Goal: Information Seeking & Learning: Learn about a topic

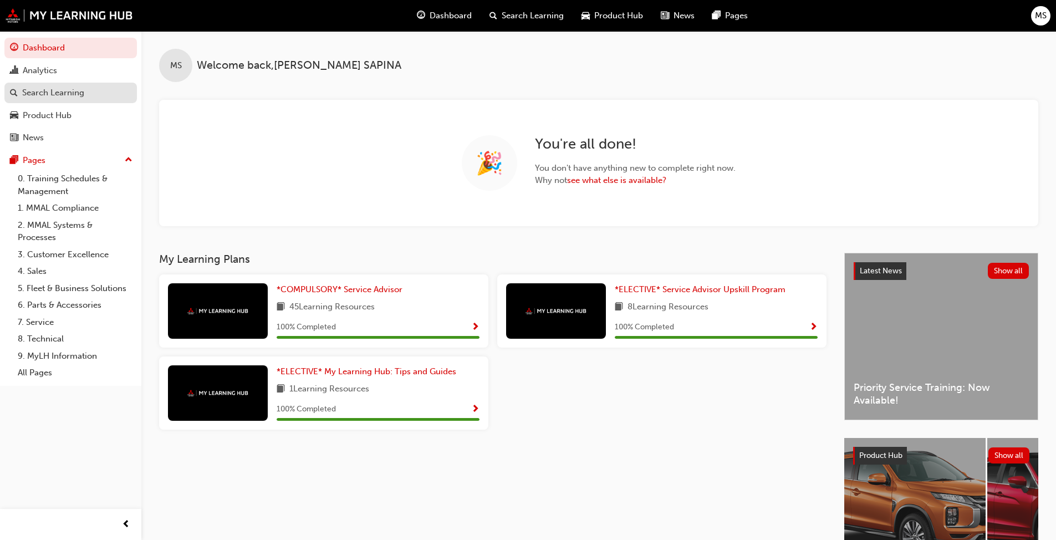
click at [49, 96] on div "Search Learning" at bounding box center [53, 92] width 62 height 13
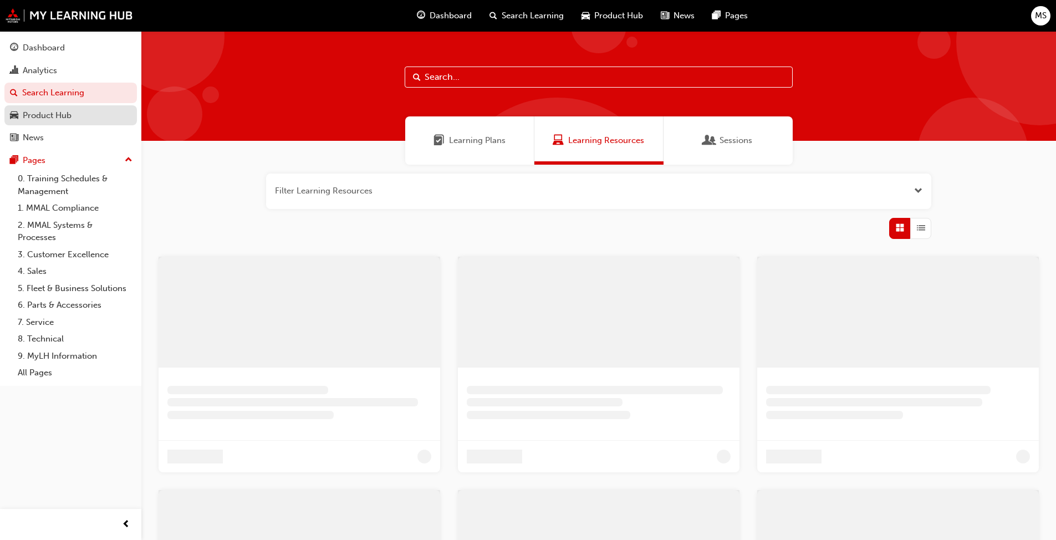
click at [57, 116] on div "Product Hub" at bounding box center [47, 115] width 49 height 13
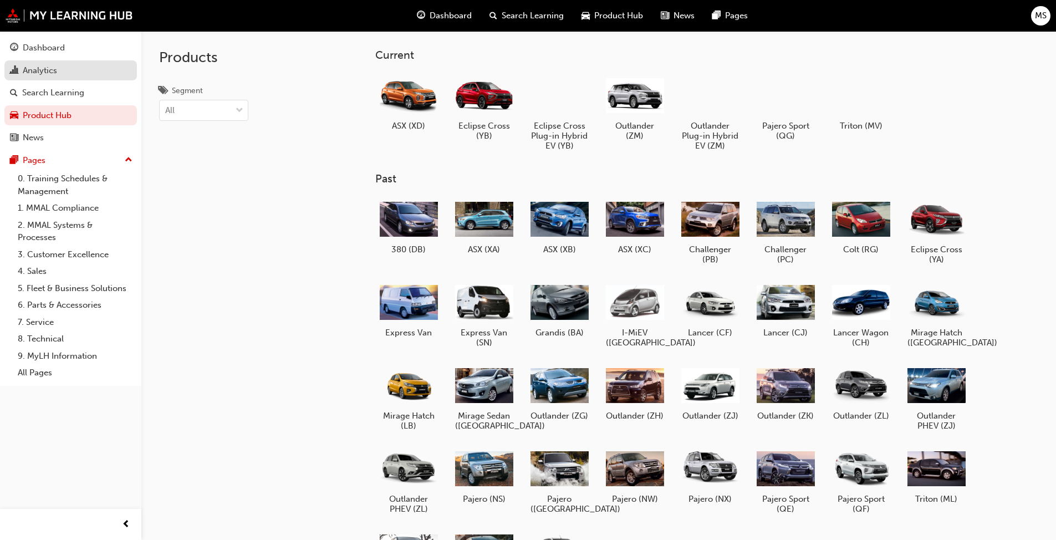
click at [45, 68] on div "Analytics" at bounding box center [40, 70] width 34 height 13
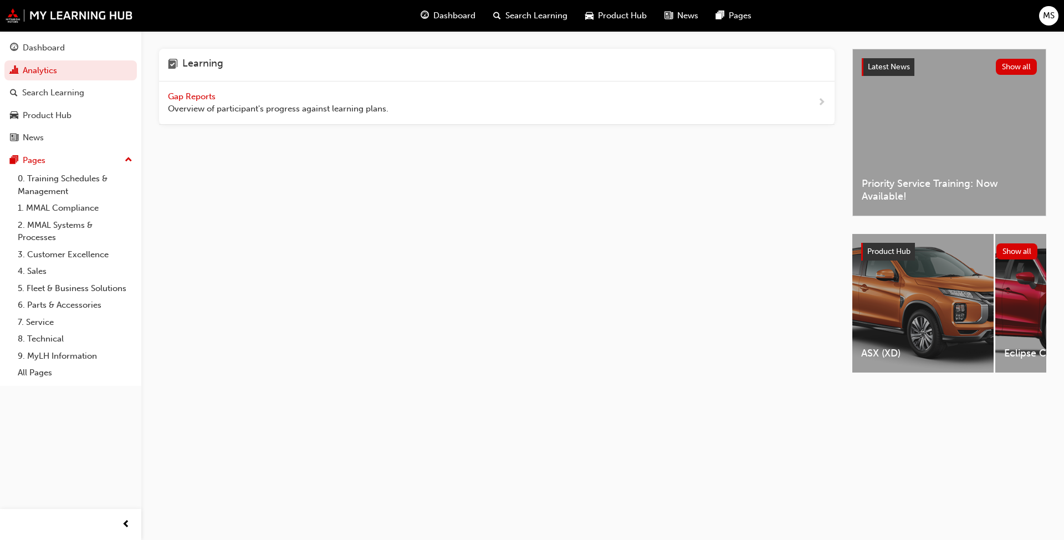
click at [199, 89] on div "Gap Reports Overview of participant's progress against learning plans." at bounding box center [497, 102] width 676 height 43
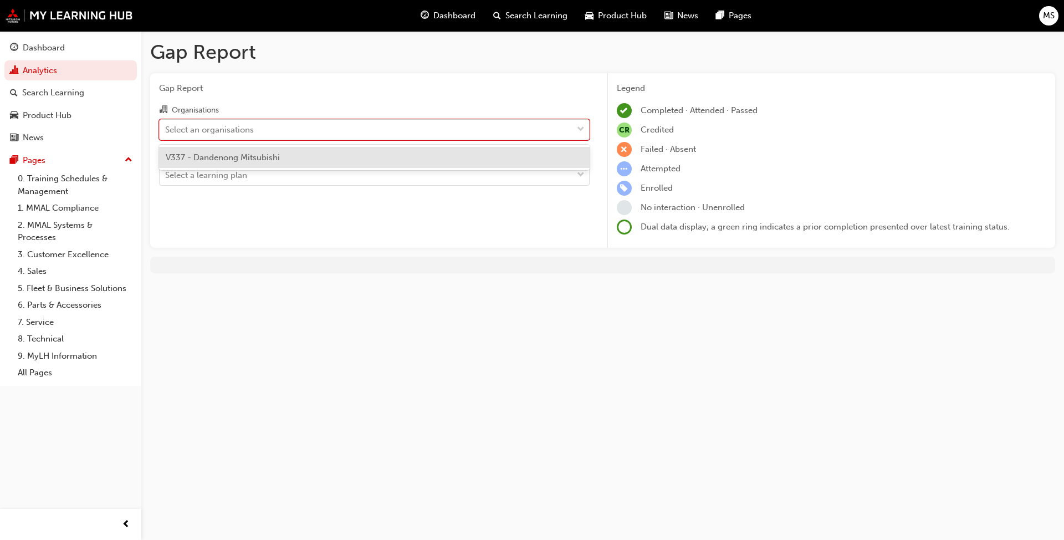
click at [313, 130] on div "Select an organisations" at bounding box center [366, 129] width 413 height 19
click at [166, 130] on input "Organisations option V337 - Dandenong Mitsubishi focused, 1 of 1. 1 result avai…" at bounding box center [165, 128] width 1 height 9
click at [311, 155] on div "V337 - Dandenong Mitsubishi" at bounding box center [374, 158] width 431 height 22
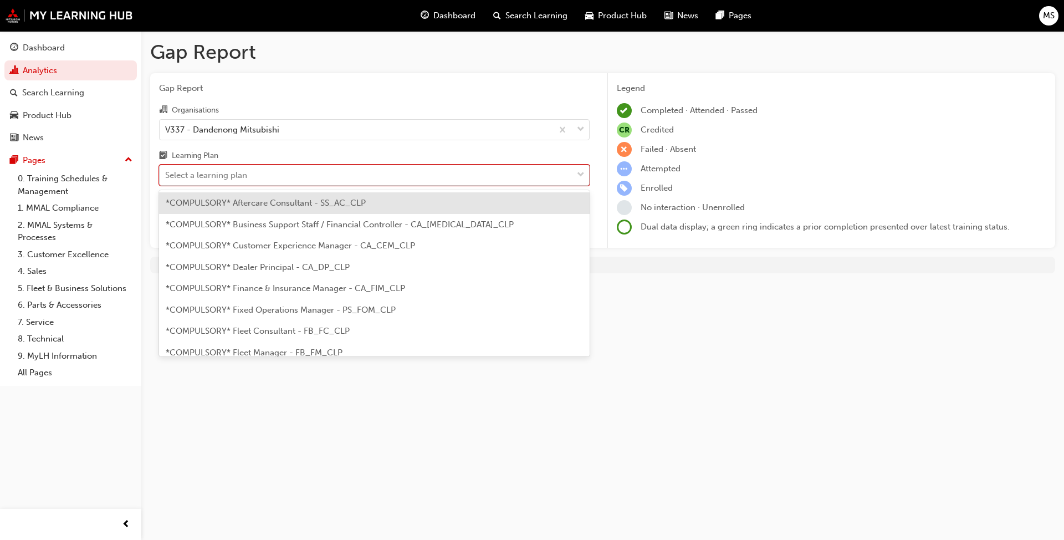
click at [305, 168] on div "Select a learning plan" at bounding box center [366, 175] width 413 height 19
click at [166, 170] on input "Learning Plan option *COMPULSORY* Aftercare Consultant - SS_AC_CLP focused, 1 o…" at bounding box center [165, 174] width 1 height 9
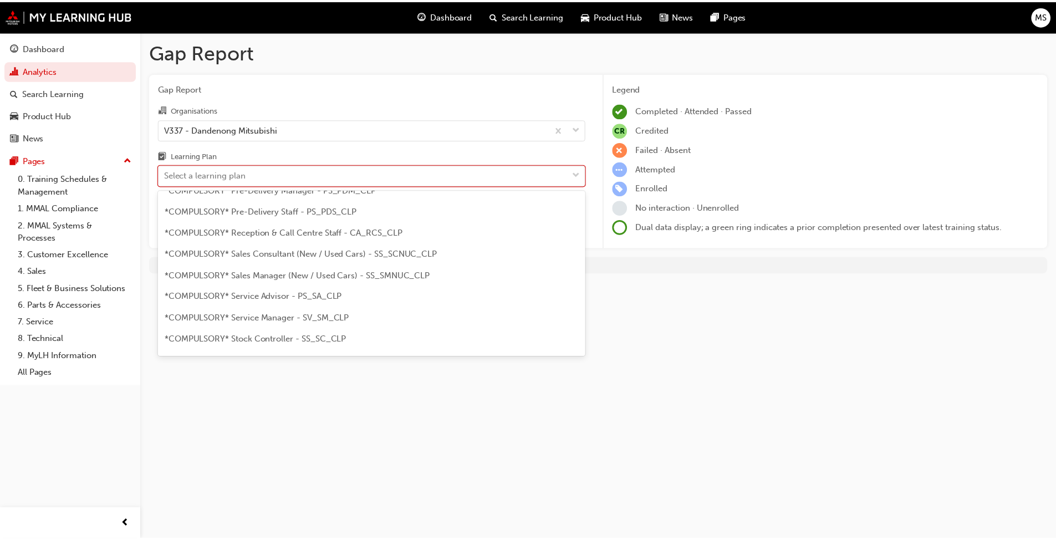
scroll to position [388, 0]
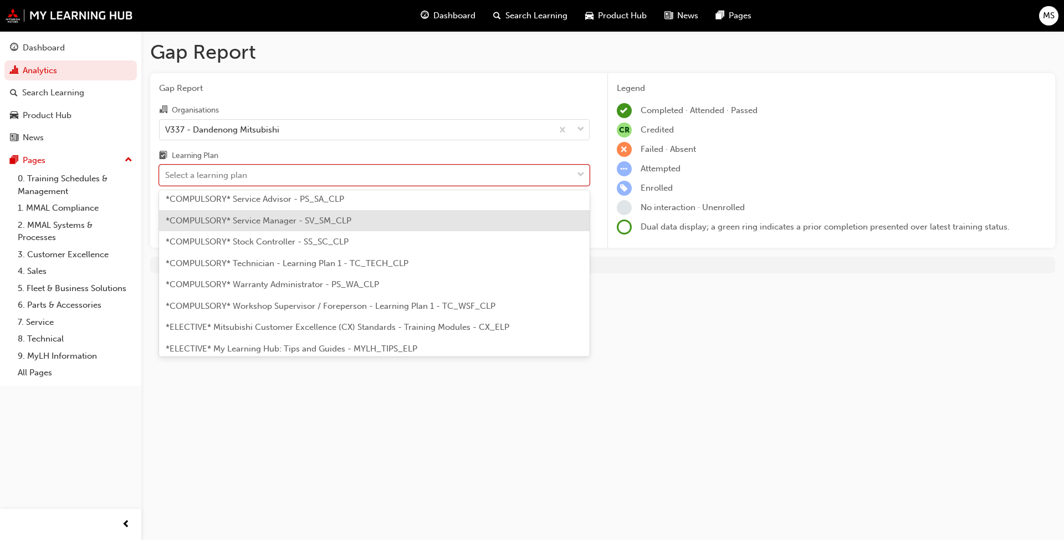
click at [273, 226] on div "*COMPULSORY* Service Manager - SV_SM_CLP" at bounding box center [374, 221] width 431 height 22
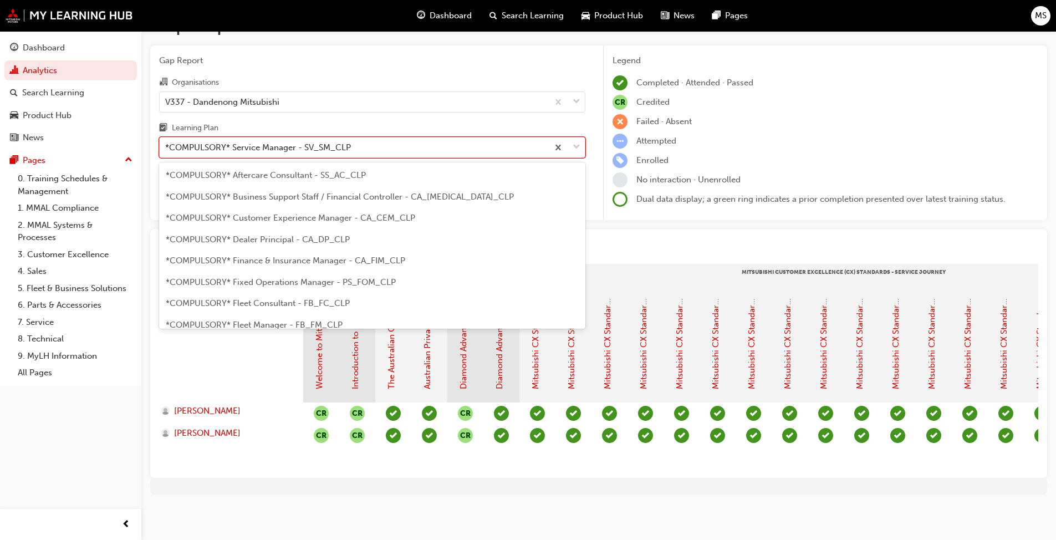
click at [353, 140] on div "*COMPULSORY* Service Manager - SV_SM_CLP" at bounding box center [354, 147] width 388 height 19
click at [166, 142] on input "Learning Plan option *COMPULSORY* Service Manager - SV_SM_CLP, selected. option…" at bounding box center [165, 146] width 1 height 9
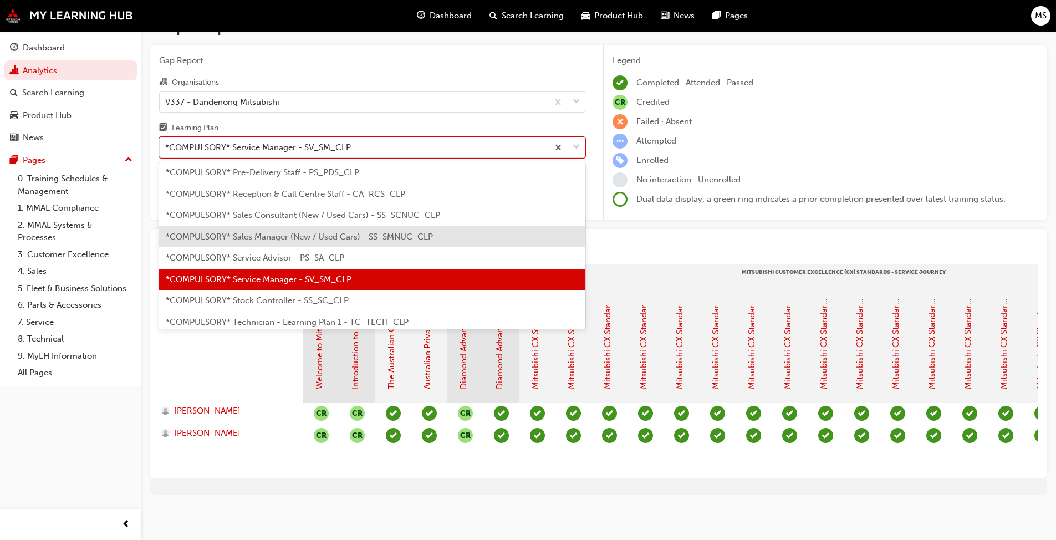
scroll to position [326, 0]
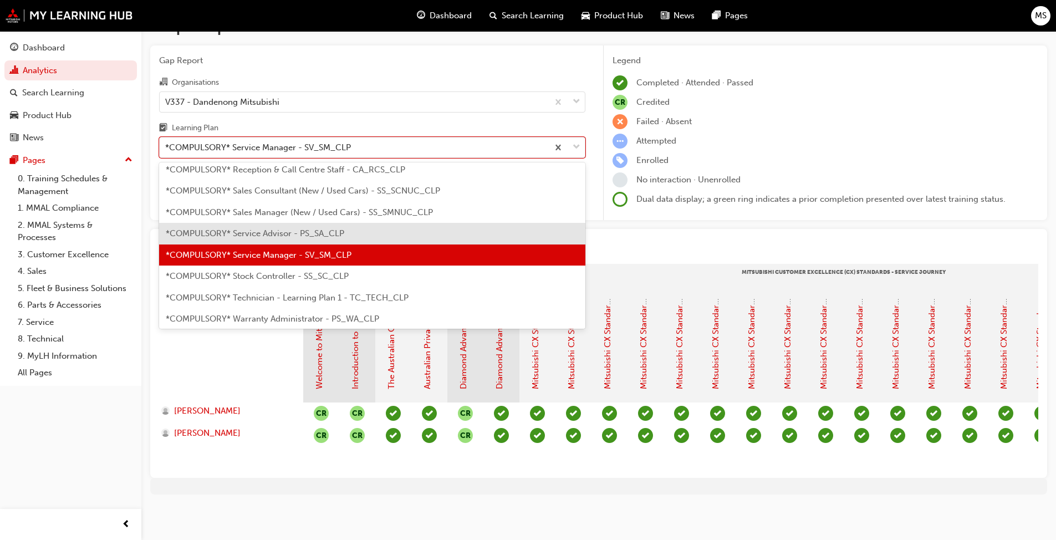
click at [309, 229] on span "*COMPULSORY* Service Advisor - PS_SA_CLP" at bounding box center [255, 233] width 178 height 10
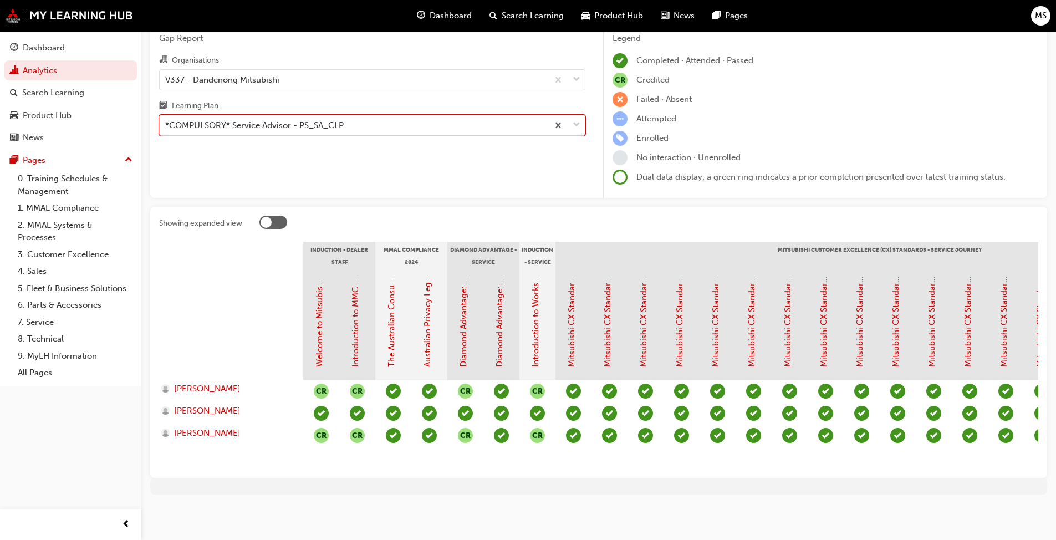
click at [250, 119] on div "*COMPULSORY* Service Advisor - PS_SA_CLP" at bounding box center [254, 125] width 178 height 13
click at [166, 120] on input "Learning Plan option *COMPULSORY* Service Advisor - PS_SA_CLP, selected. 0 resu…" at bounding box center [165, 124] width 1 height 9
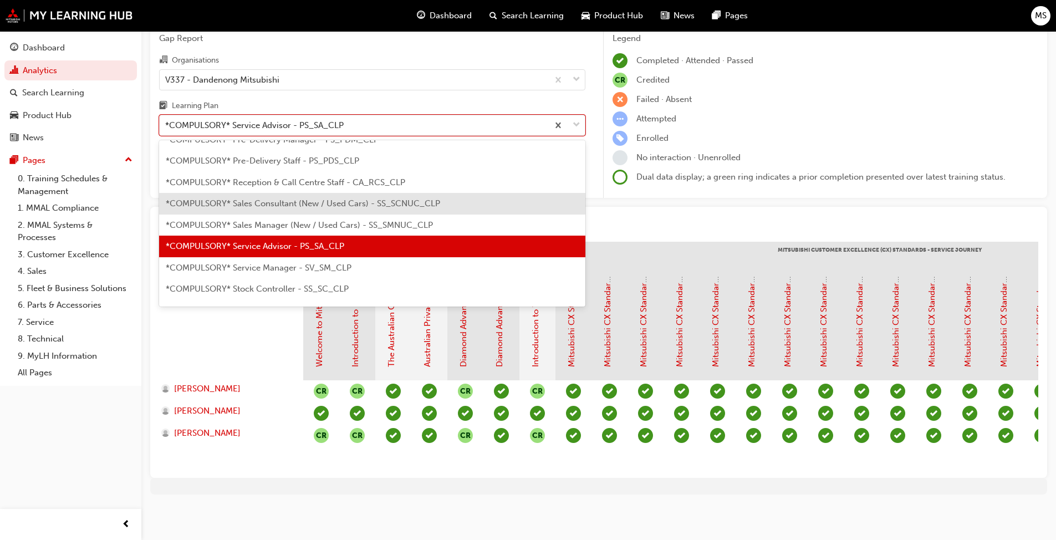
scroll to position [360, 0]
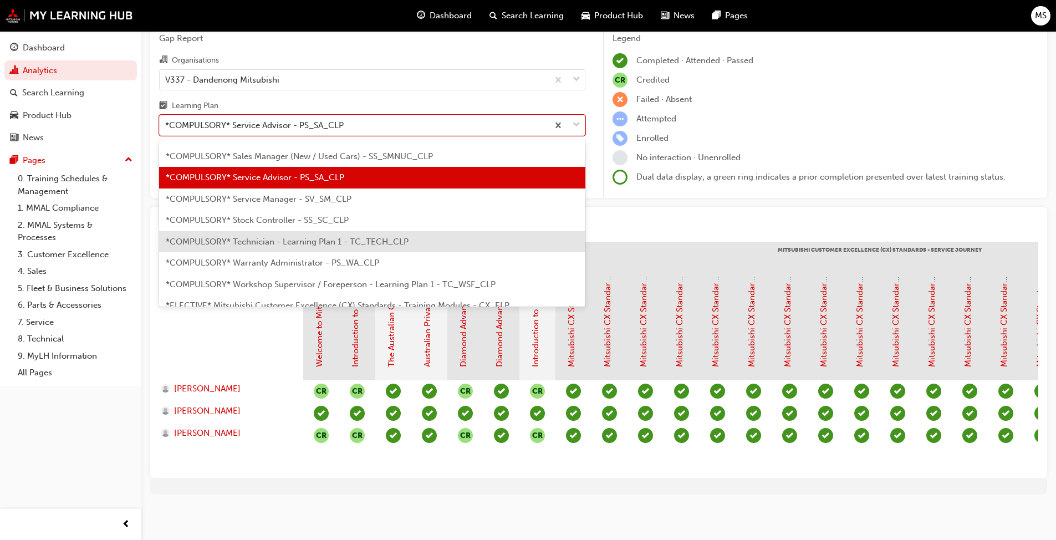
click at [257, 237] on span "*COMPULSORY* Technician - Learning Plan 1 - TC_TECH_CLP" at bounding box center [287, 242] width 243 height 10
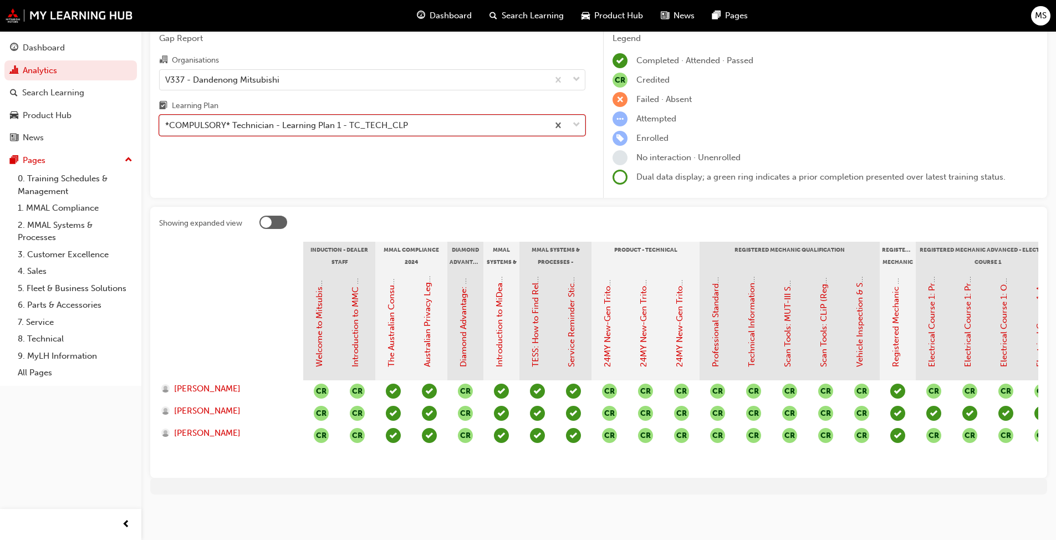
click at [196, 124] on div "*COMPULSORY* Technician - Learning Plan 1 - TC_TECH_CLP" at bounding box center [286, 125] width 243 height 13
click at [166, 124] on input "Learning Plan option *COMPULSORY* Technician - Learning Plan 1 - TC_TECH_CLP, s…" at bounding box center [165, 124] width 1 height 9
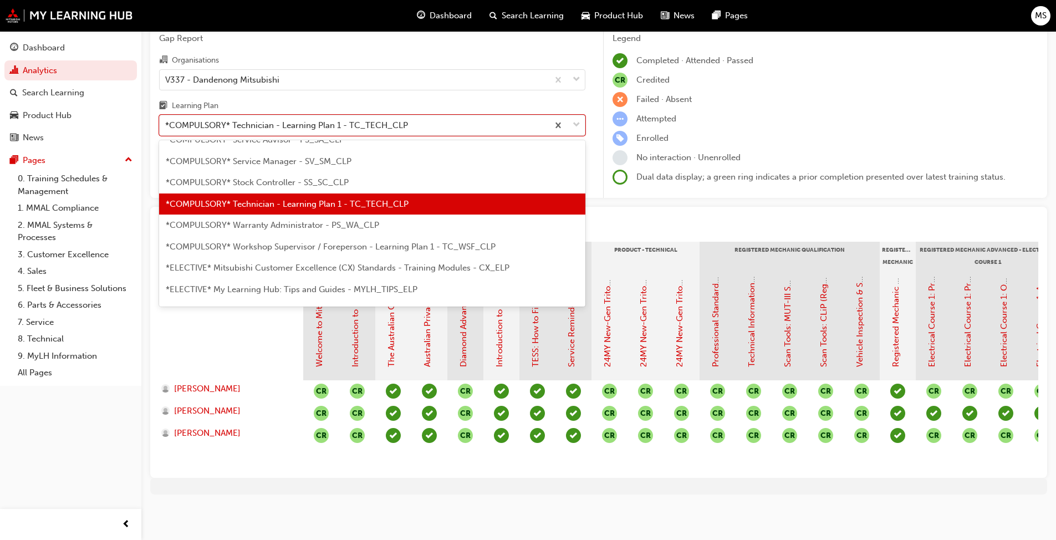
scroll to position [424, 0]
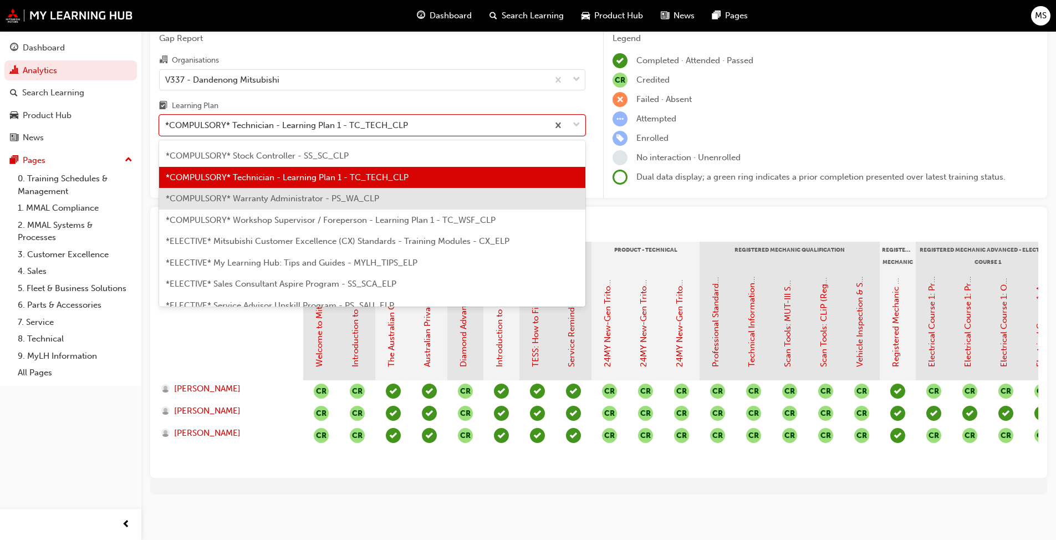
click at [276, 197] on span "*COMPULSORY* Warranty Administrator - PS_WA_CLP" at bounding box center [272, 198] width 213 height 10
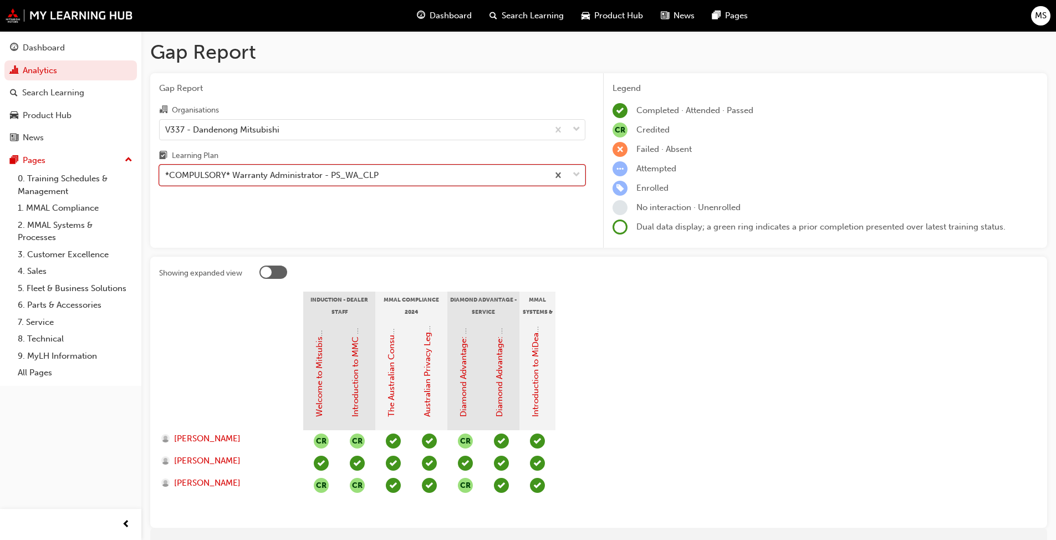
click at [280, 169] on div "*COMPULSORY* Warranty Administrator - PS_WA_CLP" at bounding box center [271, 175] width 213 height 13
click at [166, 170] on input "Learning Plan option *COMPULSORY* Warranty Administrator - PS_WA_CLP, selected.…" at bounding box center [165, 174] width 1 height 9
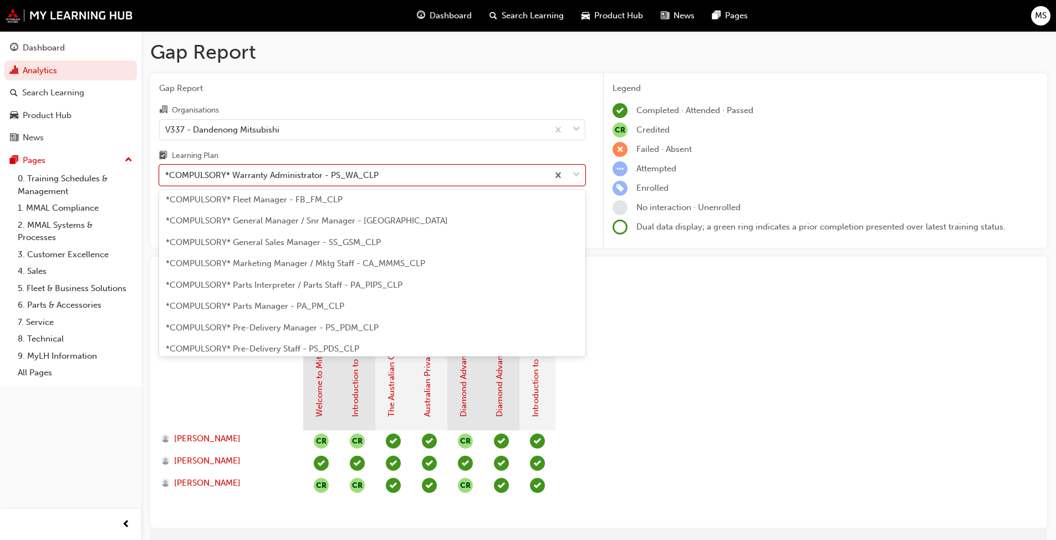
scroll to position [168, 0]
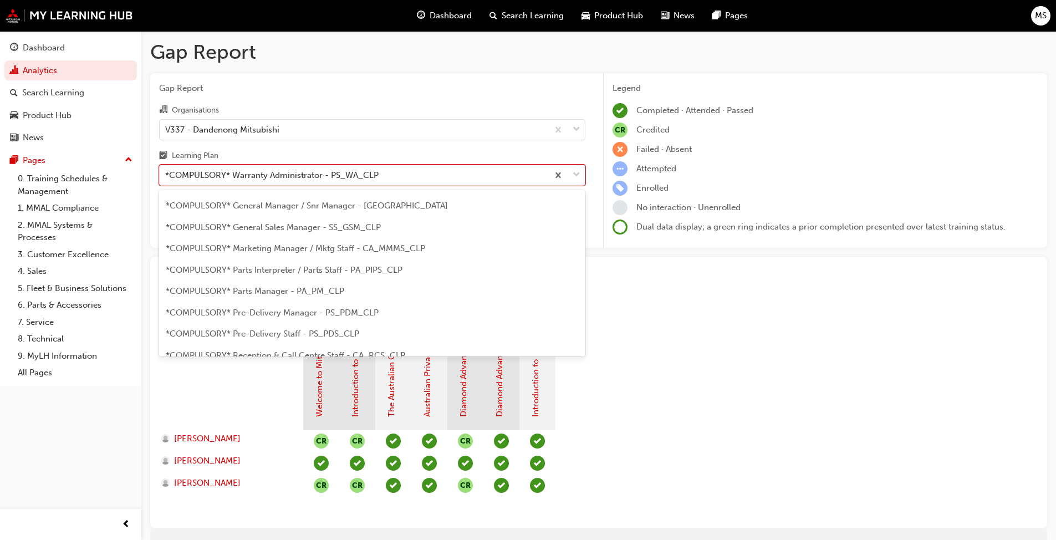
click at [270, 269] on span "*COMPULSORY* Parts Interpreter / Parts Staff - PA_PIPS_CLP" at bounding box center [284, 270] width 237 height 10
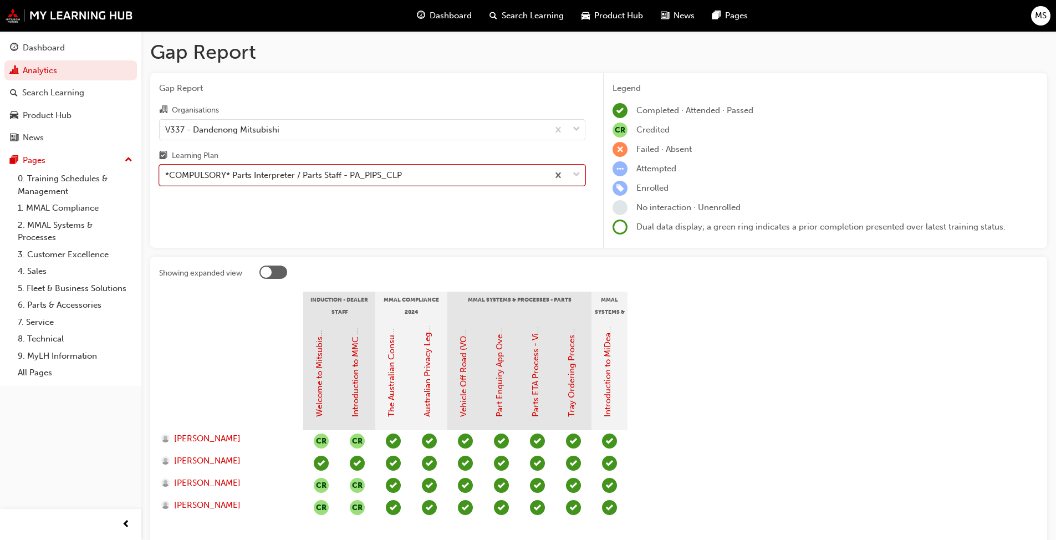
click at [266, 174] on div "*COMPULSORY* Parts Interpreter / Parts Staff - PA_PIPS_CLP" at bounding box center [283, 175] width 237 height 13
click at [166, 174] on input "Learning Plan option *COMPULSORY* Parts Interpreter / Parts Staff - PA_PIPS_CLP…" at bounding box center [165, 174] width 1 height 9
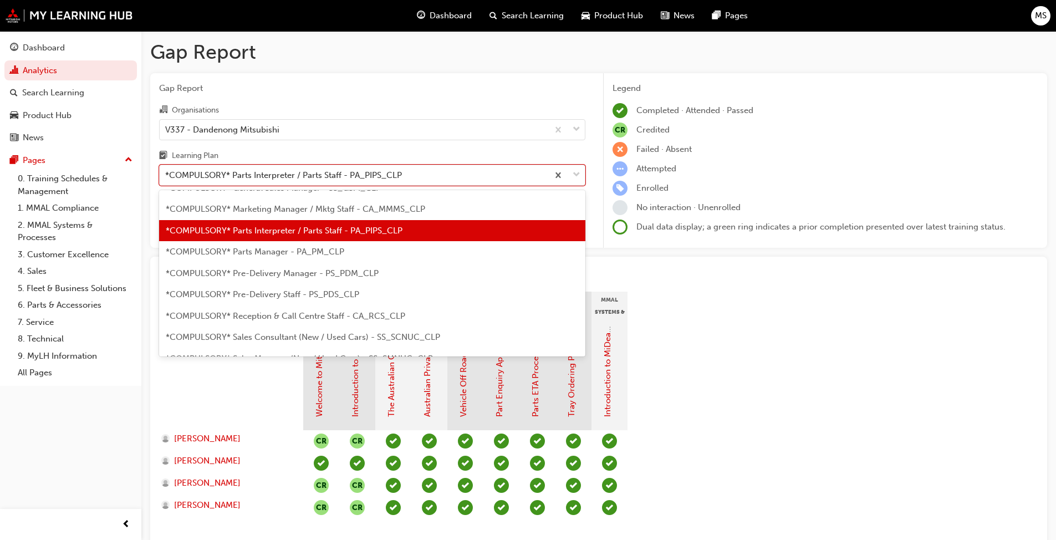
scroll to position [211, 0]
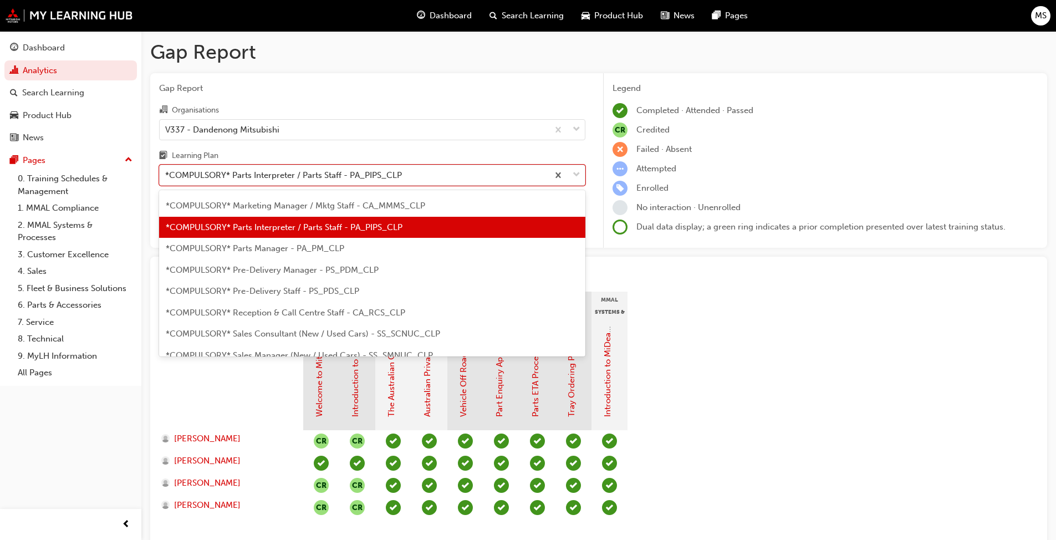
click at [267, 252] on span "*COMPULSORY* Parts Manager - PA_PM_CLP" at bounding box center [255, 248] width 178 height 10
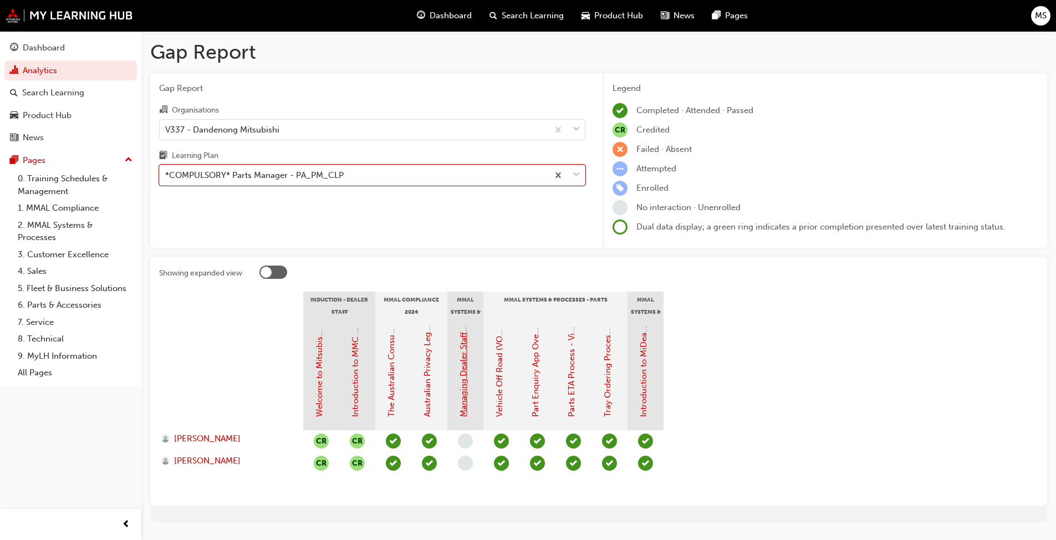
click at [466, 380] on link "Managing Dealer Staff SAP Records" at bounding box center [463, 349] width 10 height 135
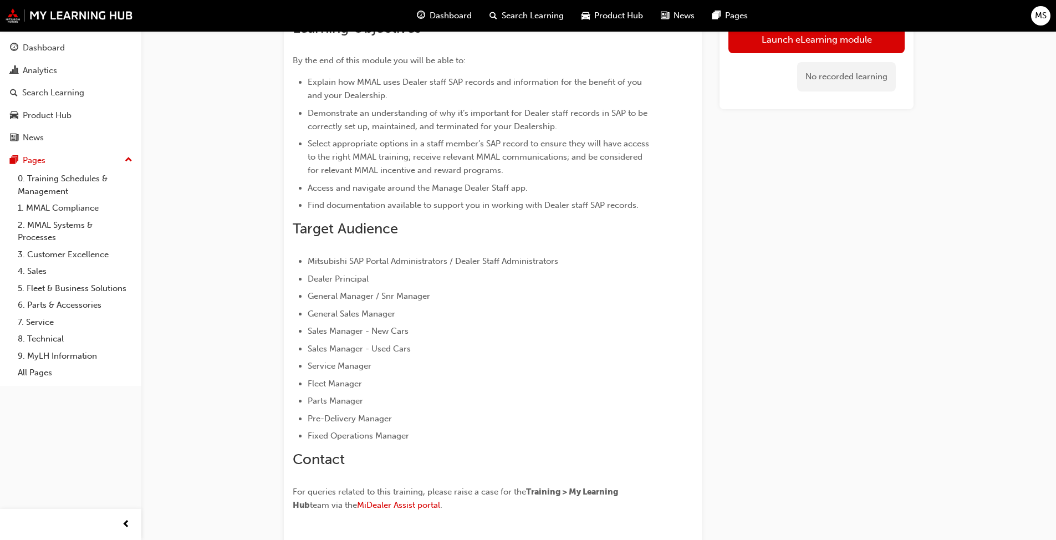
scroll to position [222, 0]
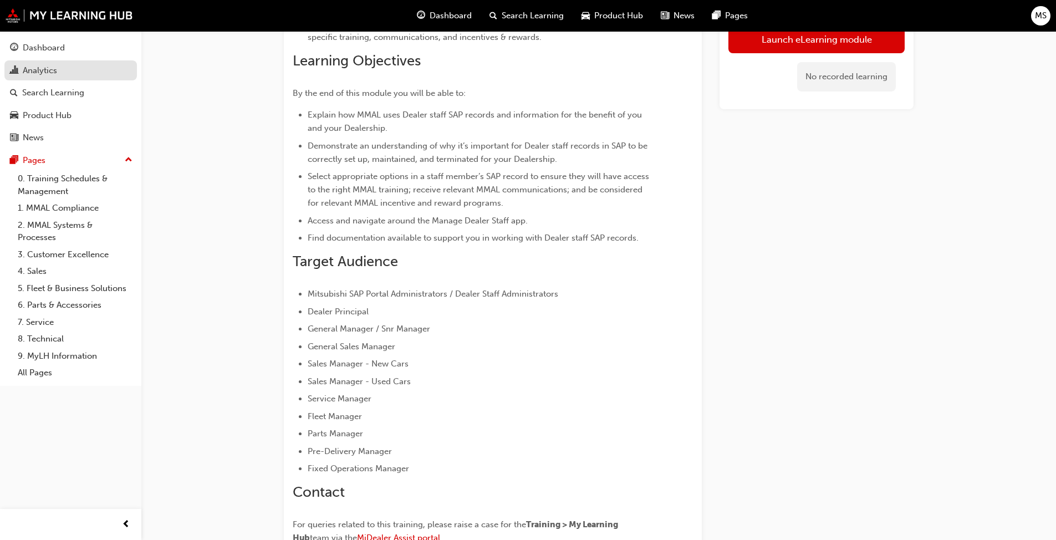
click at [37, 70] on div "Analytics" at bounding box center [40, 70] width 34 height 13
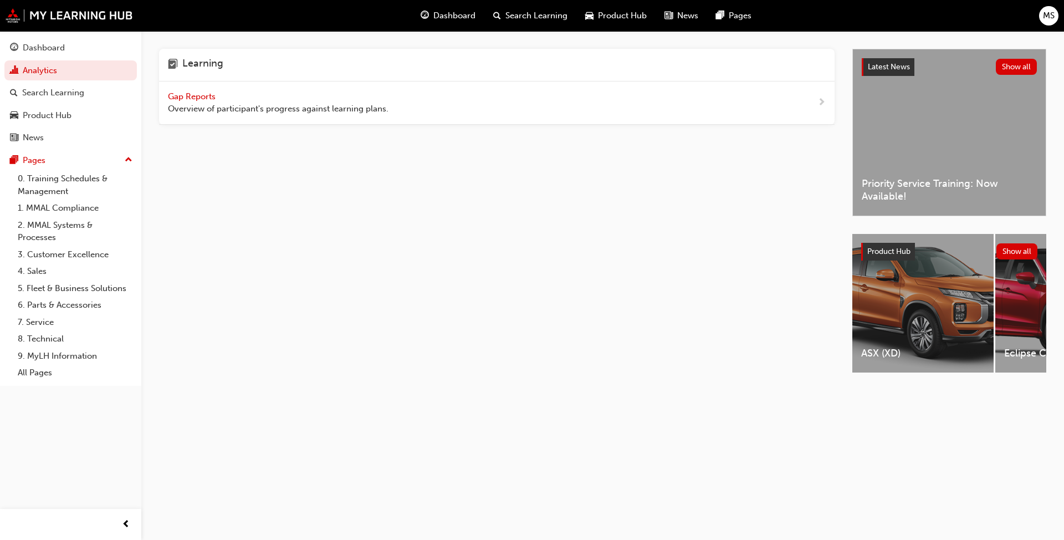
click at [213, 94] on span "Gap Reports" at bounding box center [193, 96] width 50 height 10
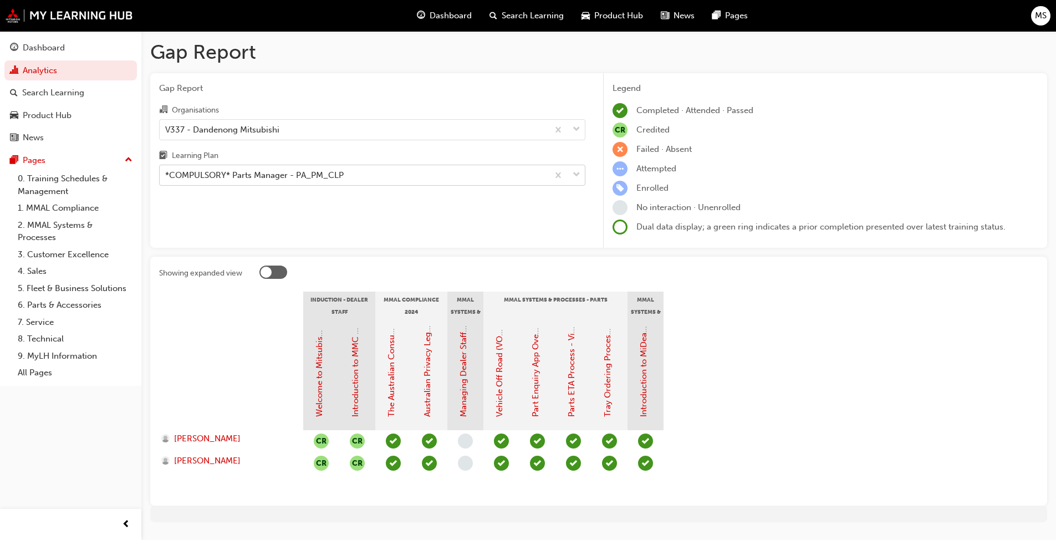
click at [423, 178] on div "*COMPULSORY* Parts Manager - PA_PM_CLP" at bounding box center [354, 175] width 388 height 19
click at [166, 178] on input "Learning Plan *COMPULSORY* Parts Manager - PA_PM_CLP" at bounding box center [165, 174] width 1 height 9
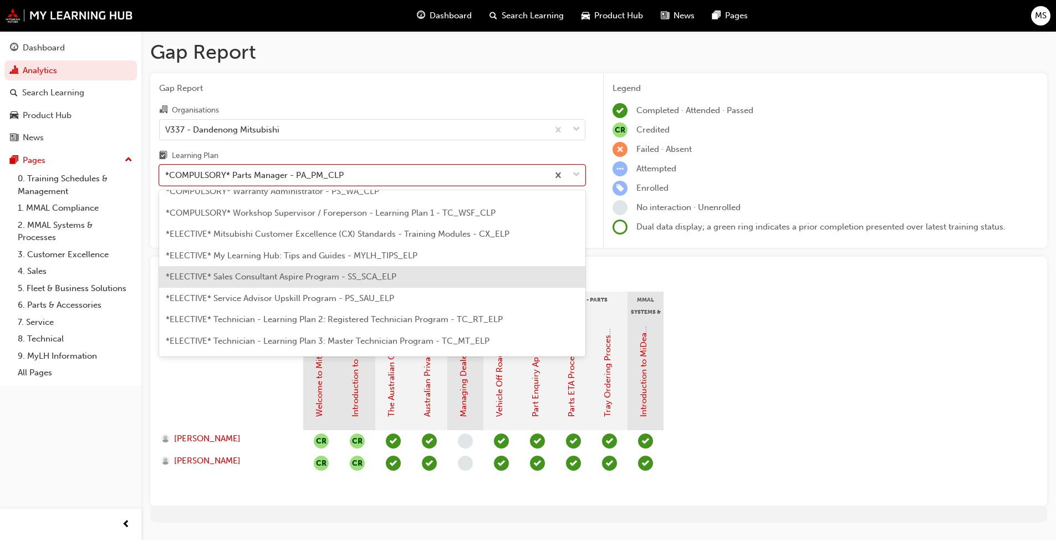
scroll to position [543, 0]
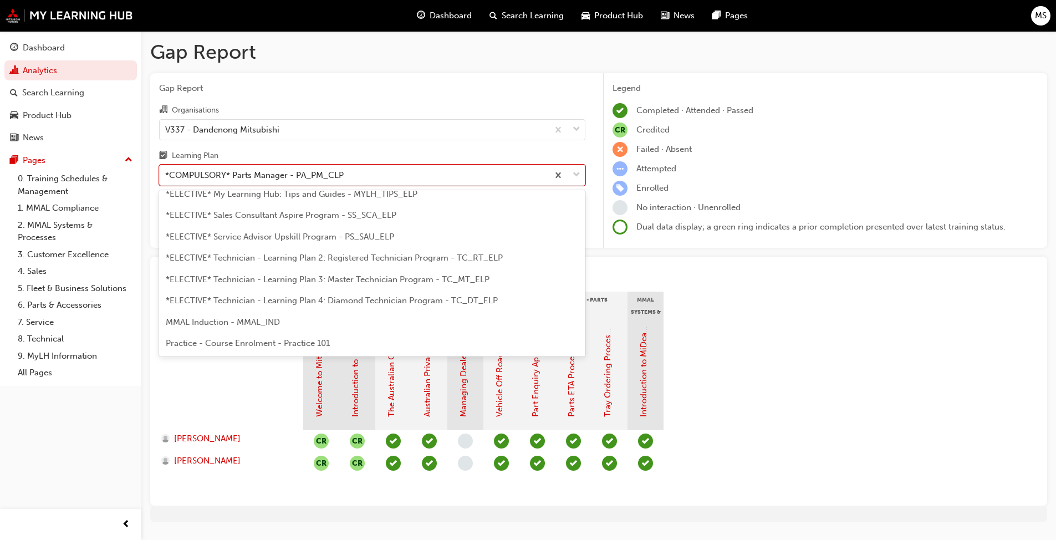
click at [270, 238] on span "*ELECTIVE* Service Advisor Upskill Program - PS_SAU_ELP" at bounding box center [280, 237] width 228 height 10
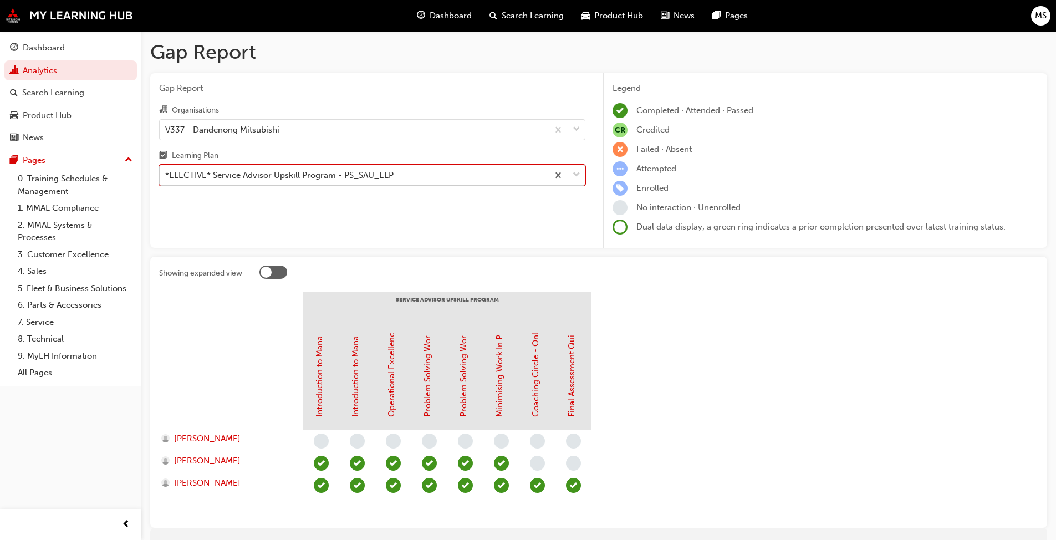
click at [326, 170] on div "*ELECTIVE* Service Advisor Upskill Program - PS_SAU_ELP" at bounding box center [279, 175] width 228 height 13
click at [166, 170] on input "Learning Plan option *ELECTIVE* Service Advisor Upskill Program - PS_SAU_ELP, s…" at bounding box center [165, 174] width 1 height 9
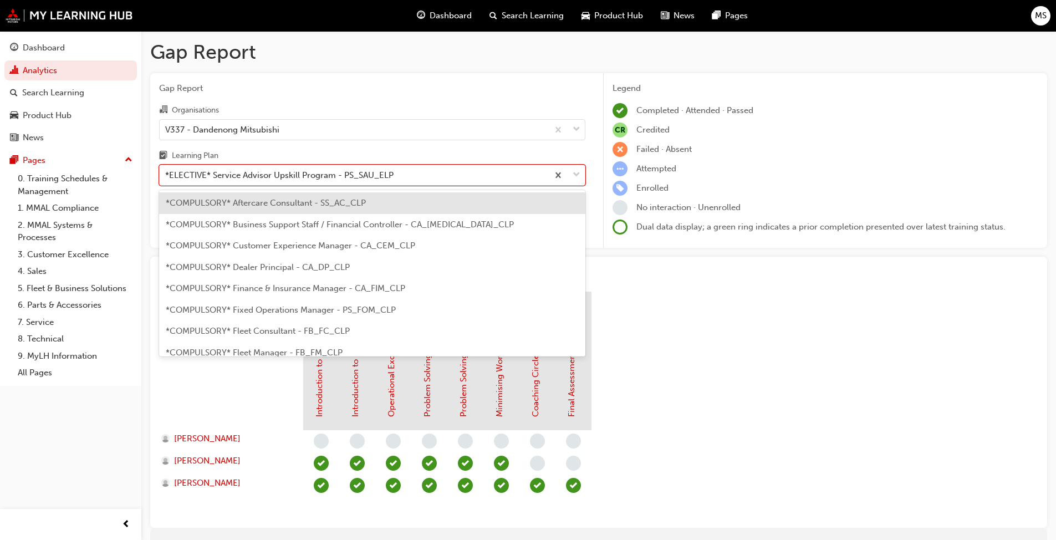
scroll to position [441, 0]
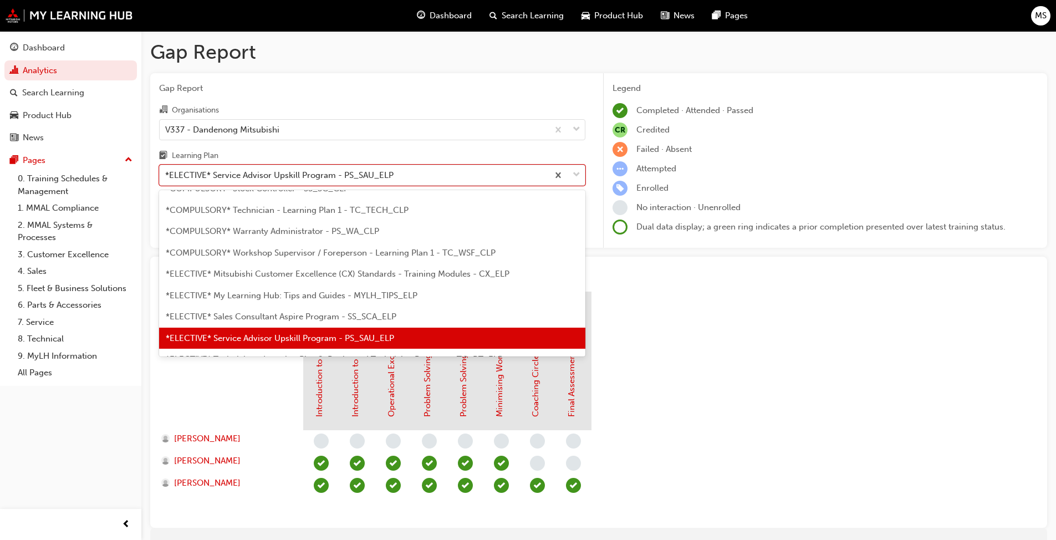
click at [269, 318] on span "*ELECTIVE* Sales Consultant Aspire Program - SS_SCA_ELP" at bounding box center [281, 316] width 231 height 10
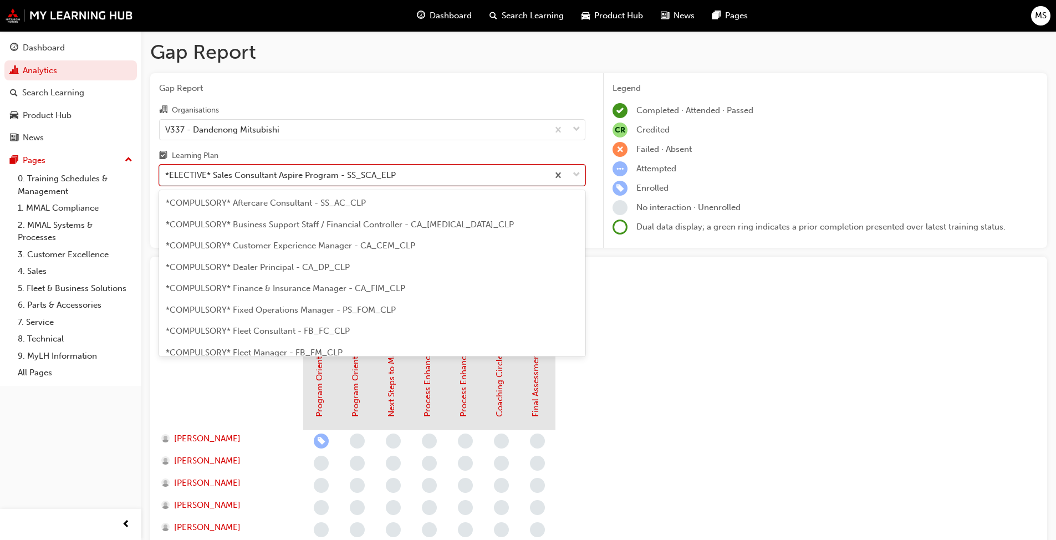
click at [297, 167] on div "*ELECTIVE* Sales Consultant Aspire Program - SS_SCA_ELP" at bounding box center [354, 175] width 388 height 19
click at [166, 170] on input "Learning Plan option *ELECTIVE* Sales Consultant Aspire Program - SS_SCA_ELP, s…" at bounding box center [165, 174] width 1 height 9
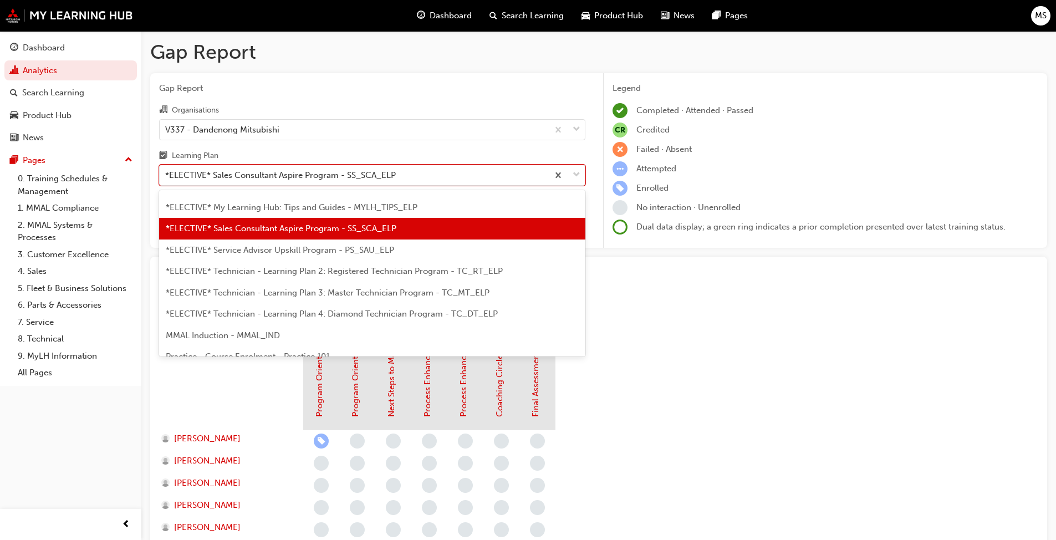
scroll to position [530, 0]
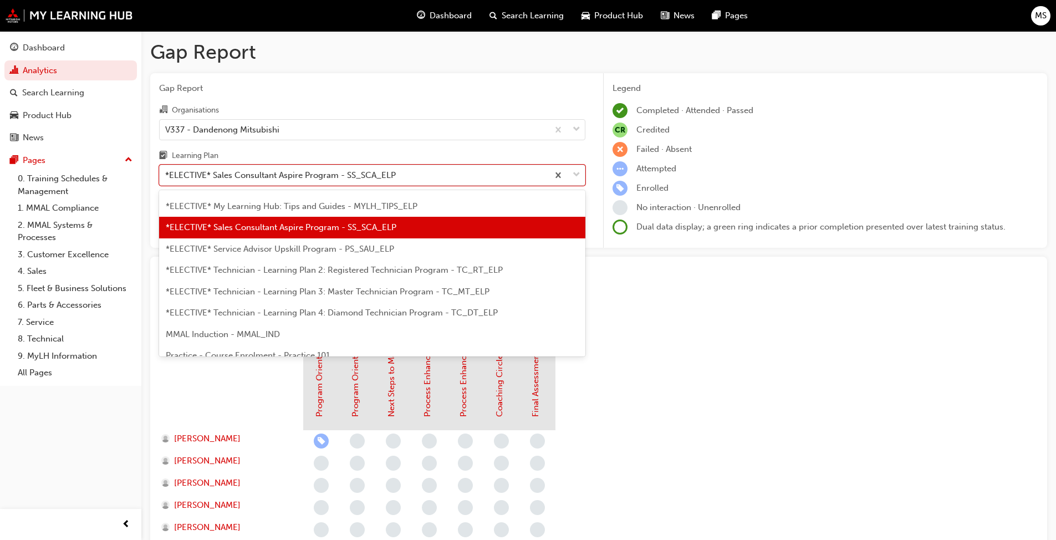
click at [290, 268] on span "*ELECTIVE* Technician - Learning Plan 2: Registered Technician Program - TC_RT_…" at bounding box center [334, 270] width 337 height 10
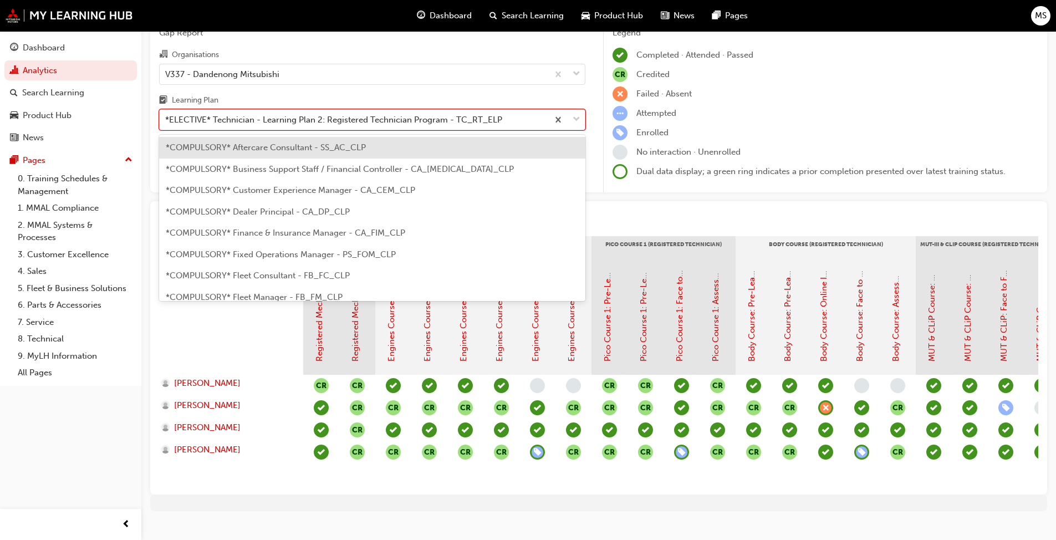
click at [273, 115] on div "*ELECTIVE* Technician - Learning Plan 2: Registered Technician Program - TC_RT_…" at bounding box center [333, 120] width 337 height 13
click at [166, 115] on input "Learning Plan option *ELECTIVE* Technician - Learning Plan 2: Registered Techni…" at bounding box center [165, 119] width 1 height 9
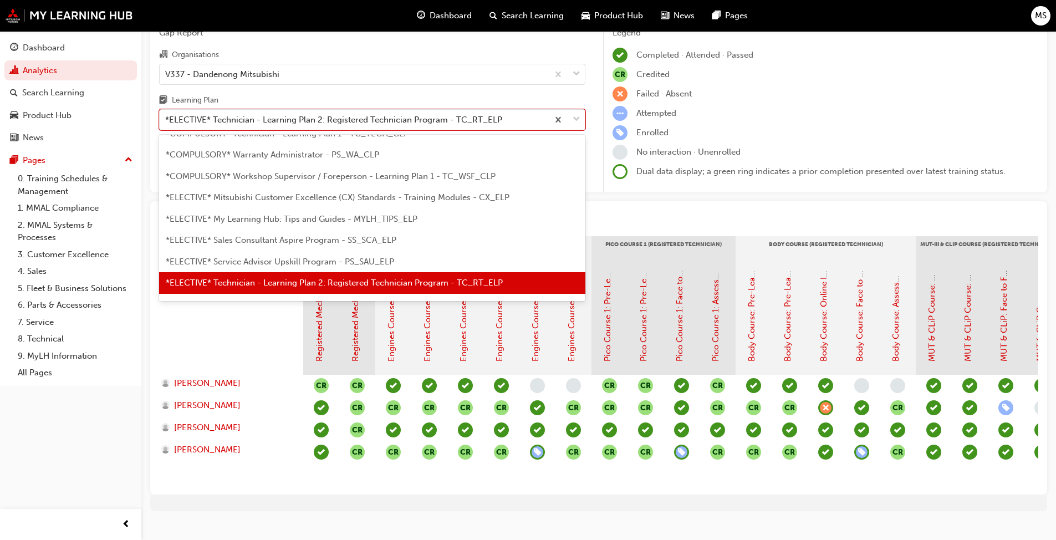
scroll to position [518, 0]
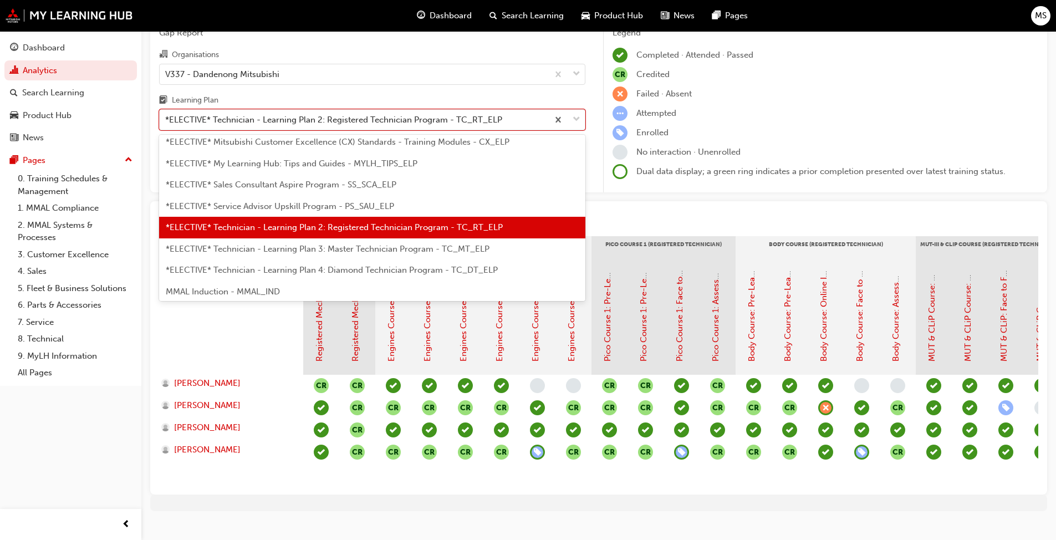
click at [292, 258] on div "*ELECTIVE* Technician - Learning Plan 3: Master Technician Program - TC_MT_ELP" at bounding box center [372, 249] width 426 height 22
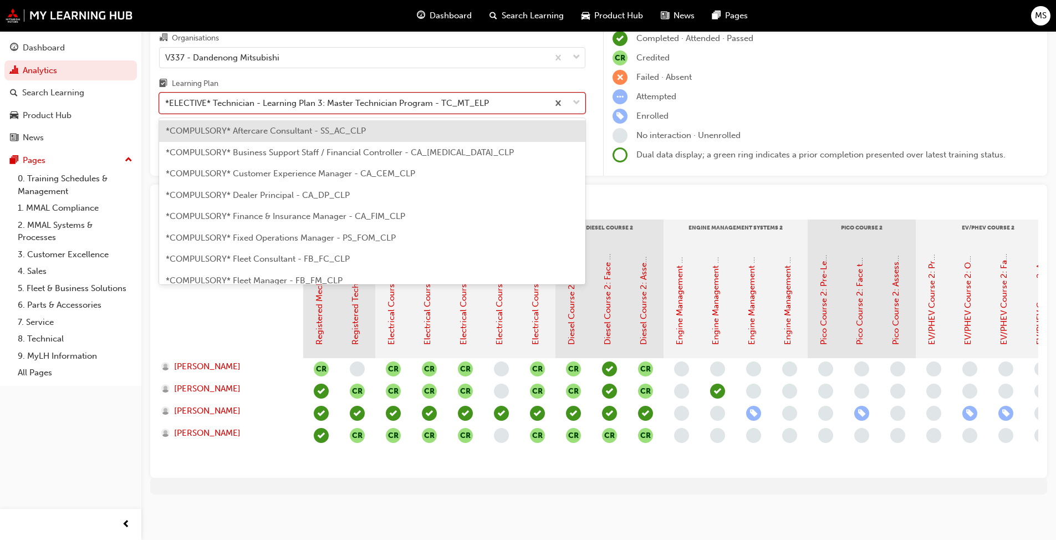
click at [368, 100] on div "*ELECTIVE* Technician - Learning Plan 3: Master Technician Program - TC_MT_ELP" at bounding box center [327, 103] width 324 height 13
click at [166, 100] on input "Learning Plan option *ELECTIVE* Technician - Learning Plan 3: Master Technician…" at bounding box center [165, 102] width 1 height 9
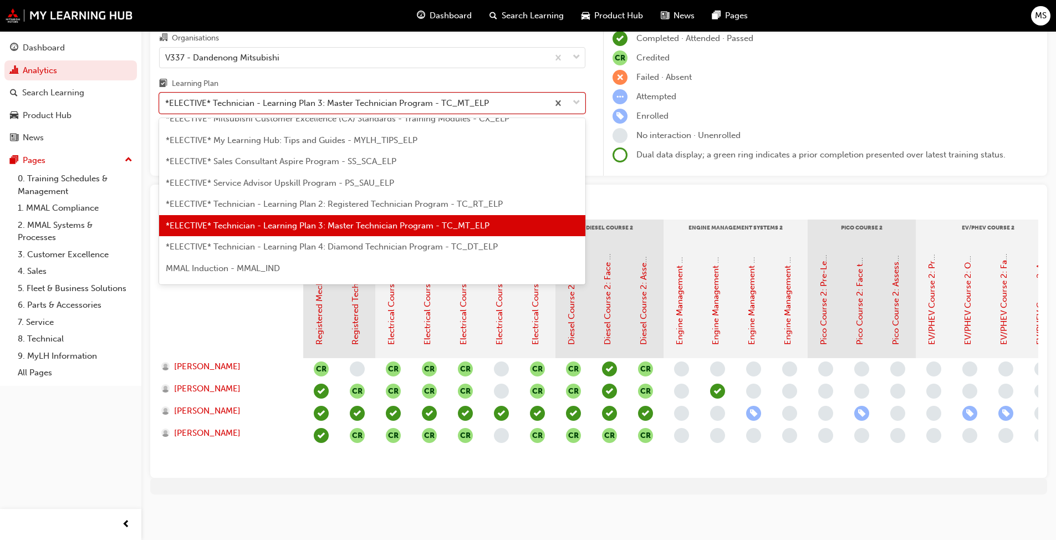
scroll to position [539, 0]
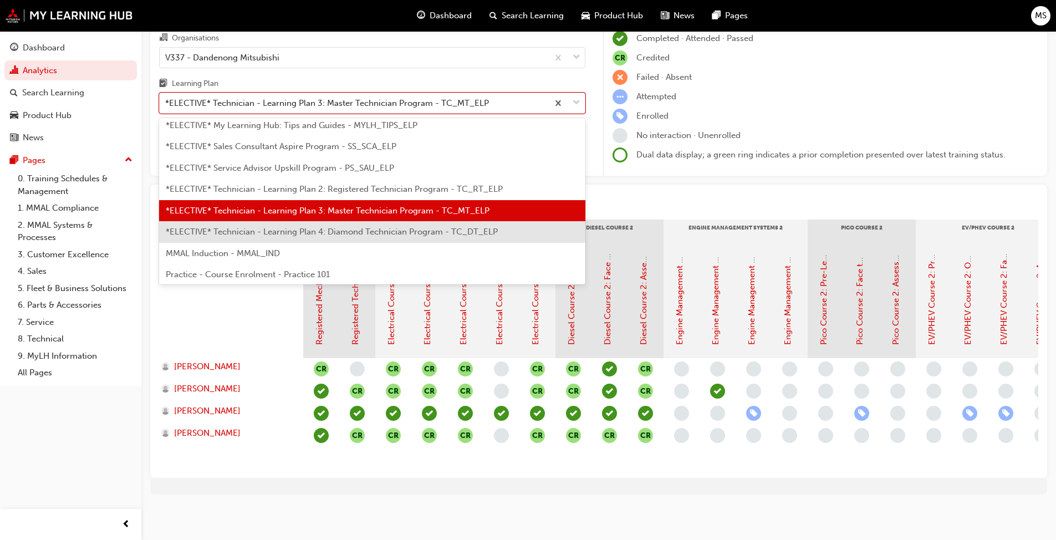
click at [366, 227] on span "*ELECTIVE* Technician - Learning Plan 4: Diamond Technician Program - TC_DT_ELP" at bounding box center [332, 232] width 332 height 10
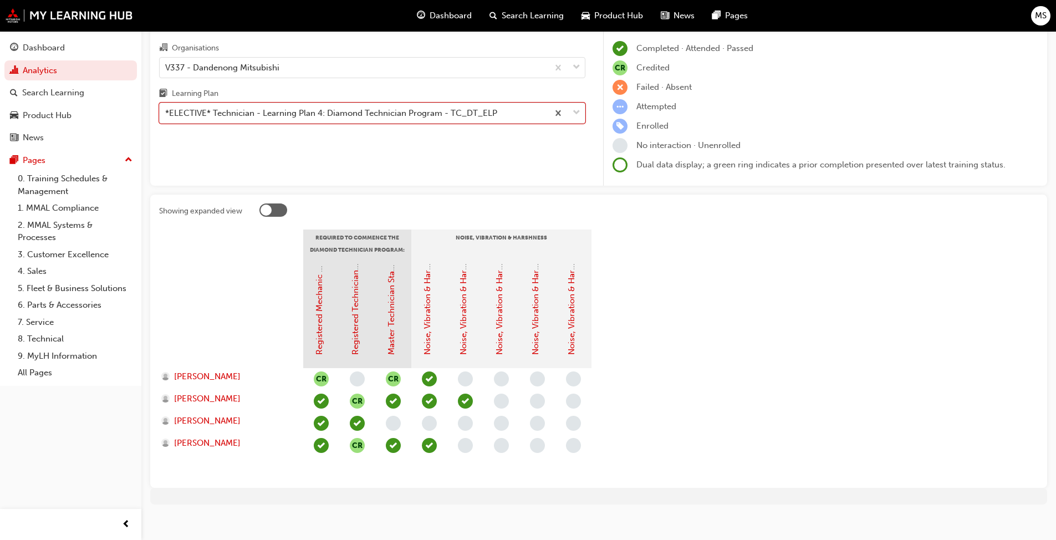
scroll to position [72, 0]
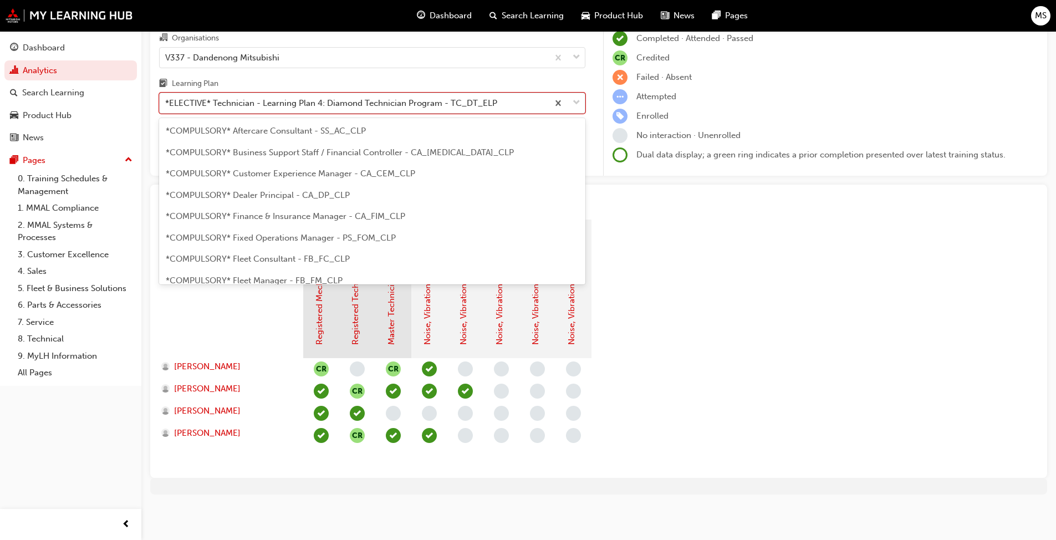
click at [346, 103] on div "*ELECTIVE* Technician - Learning Plan 4: Diamond Technician Program - TC_DT_ELP" at bounding box center [331, 103] width 332 height 13
click at [166, 103] on input "Learning Plan option *ELECTIVE* Technician - Learning Plan 4: Diamond Technicia…" at bounding box center [165, 102] width 1 height 9
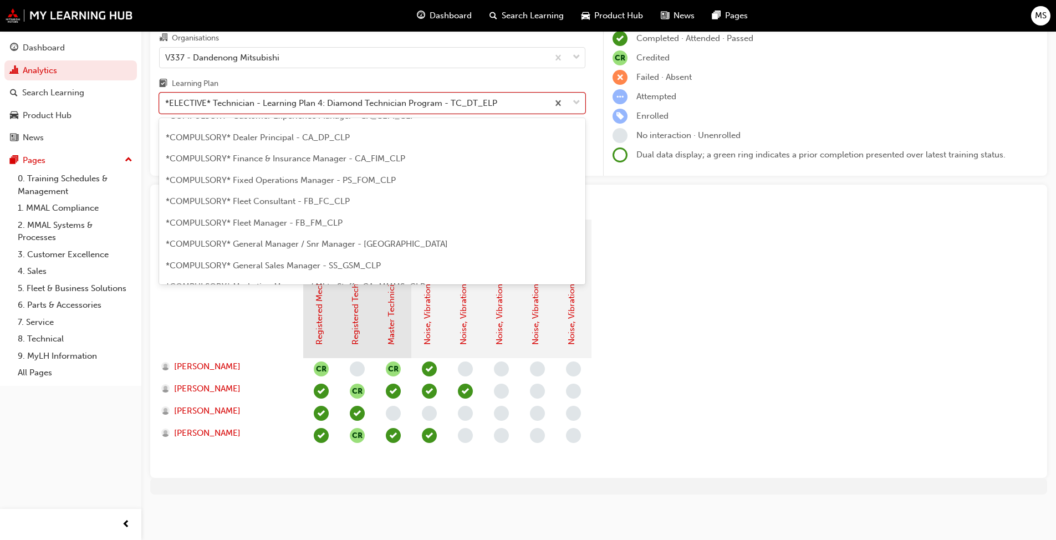
scroll to position [0, 0]
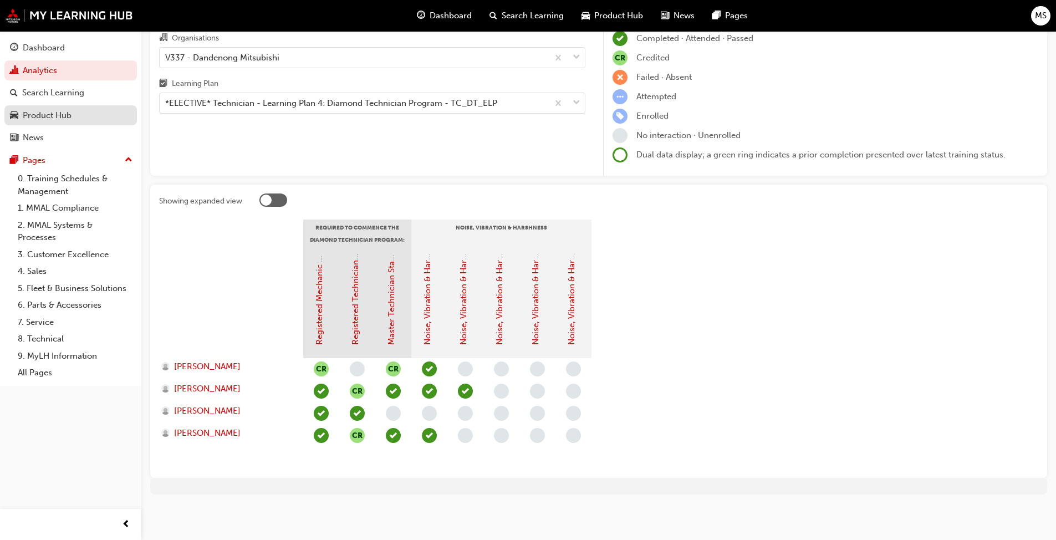
click at [50, 107] on link "Product Hub" at bounding box center [70, 115] width 132 height 21
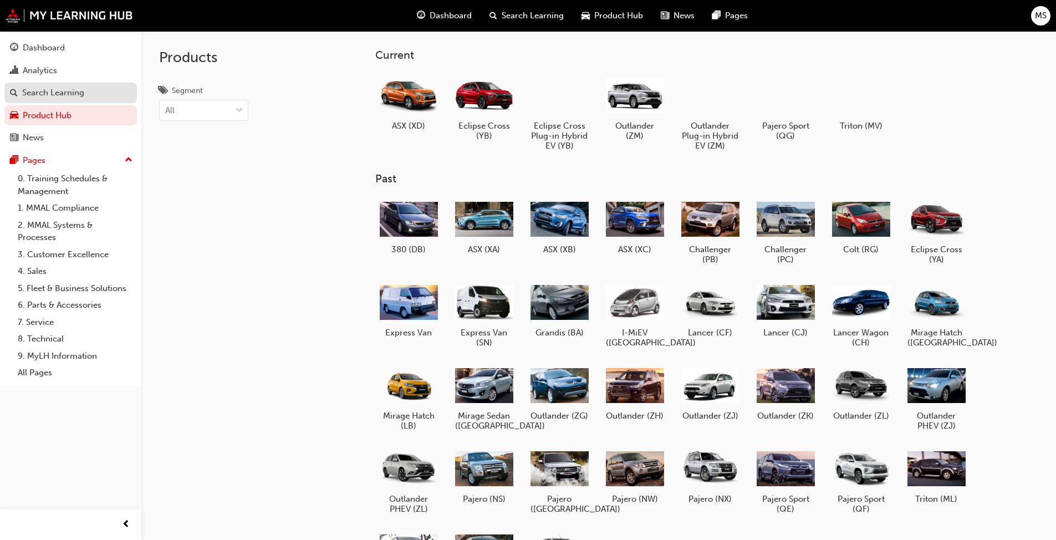
click at [59, 90] on div "Search Learning" at bounding box center [53, 92] width 62 height 13
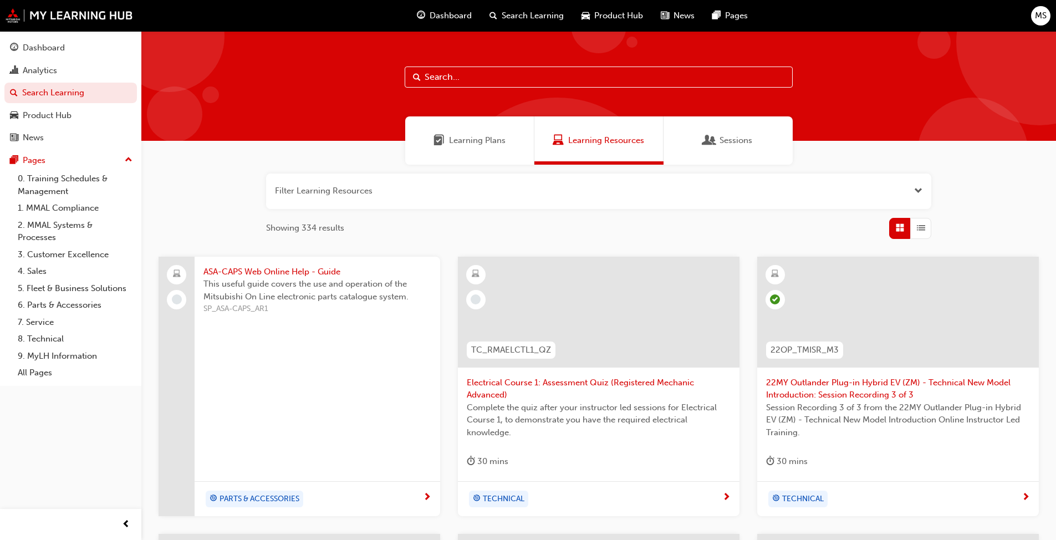
click at [490, 144] on span "Learning Plans" at bounding box center [477, 140] width 57 height 13
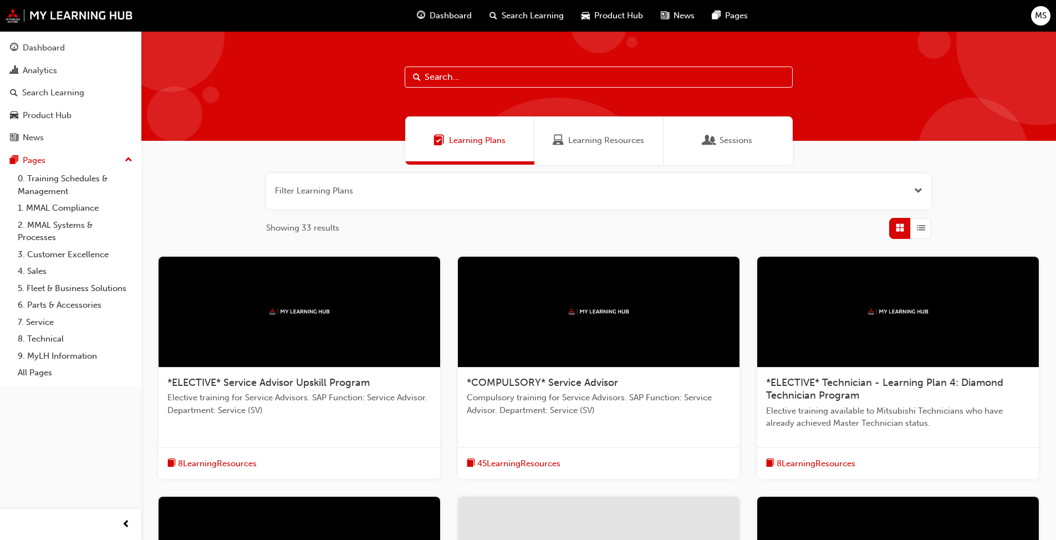
click at [545, 153] on div "Learning Resources" at bounding box center [598, 140] width 129 height 48
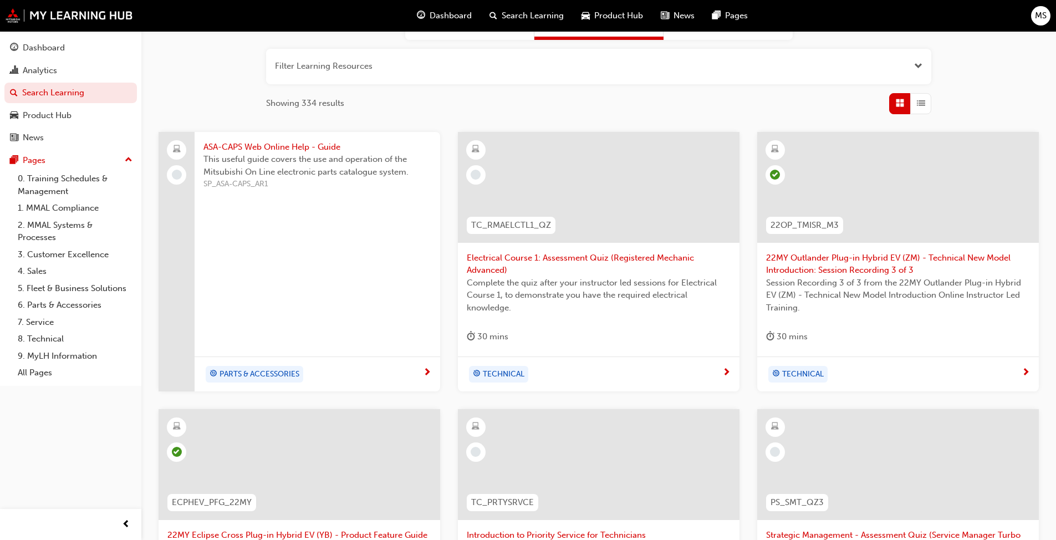
scroll to position [277, 0]
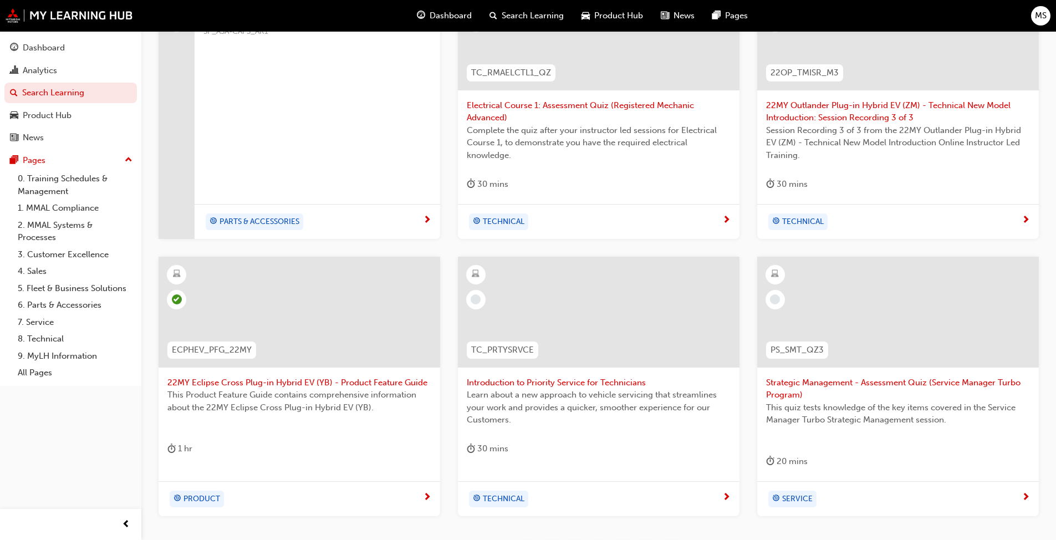
click at [545, 381] on span "Introduction to Priority Service for Technicians" at bounding box center [599, 382] width 264 height 13
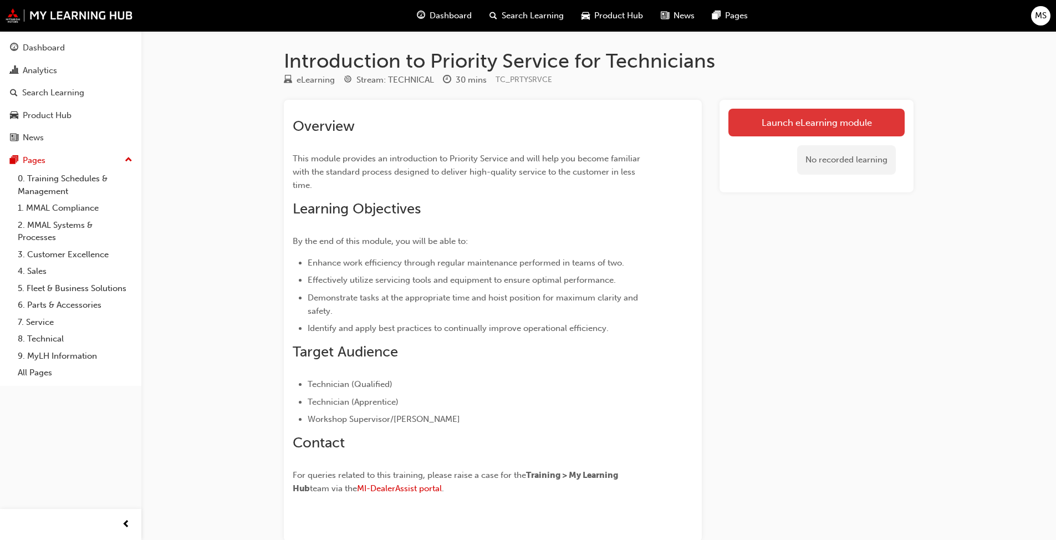
click at [545, 126] on link "Launch eLearning module" at bounding box center [816, 123] width 176 height 28
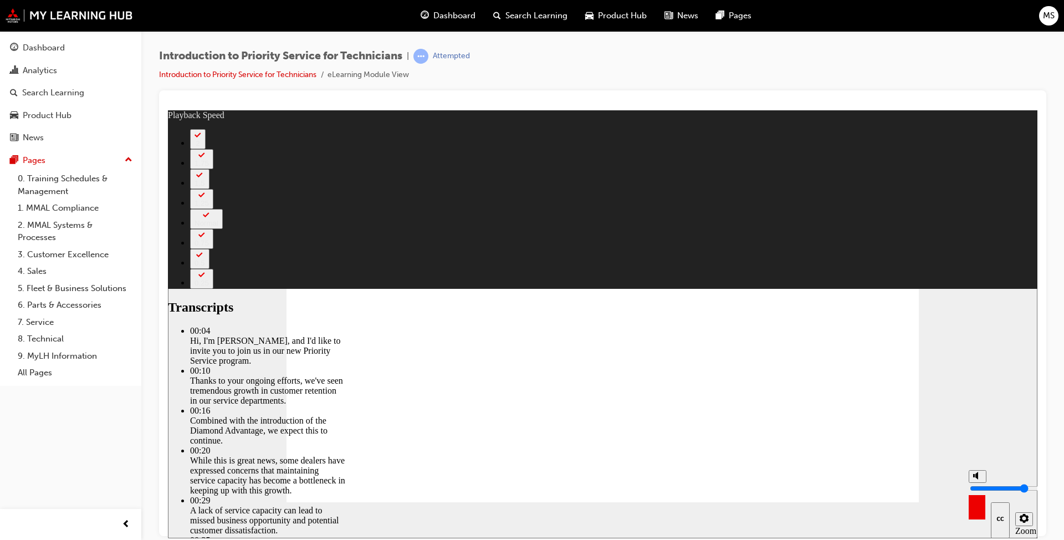
type input "9"
type input "0"
type input "9"
type input "0"
type input "9"
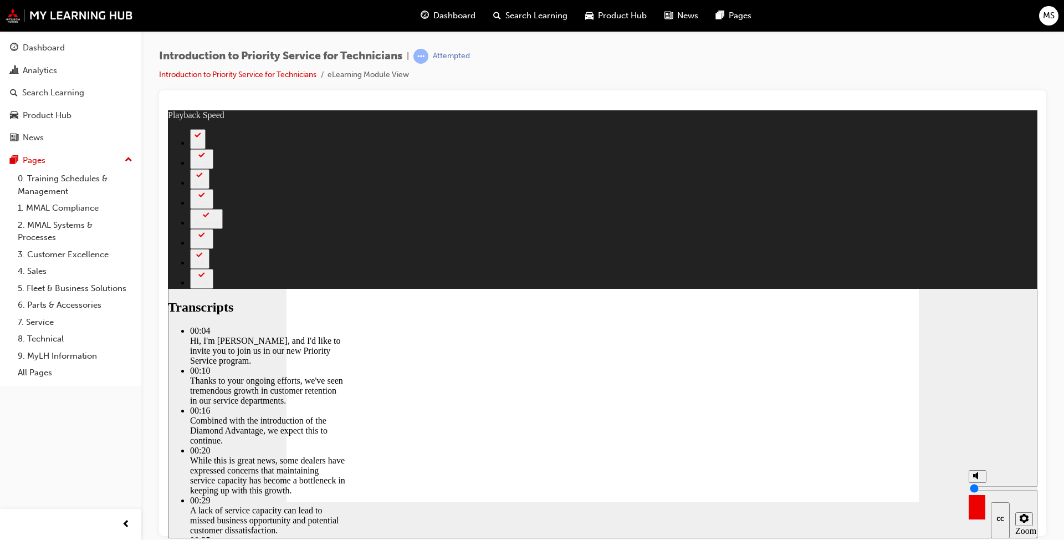
type input "0"
click at [545, 415] on input "volume" at bounding box center [1005, 487] width 71 height 9
type input "12"
type input "10"
type input "12"
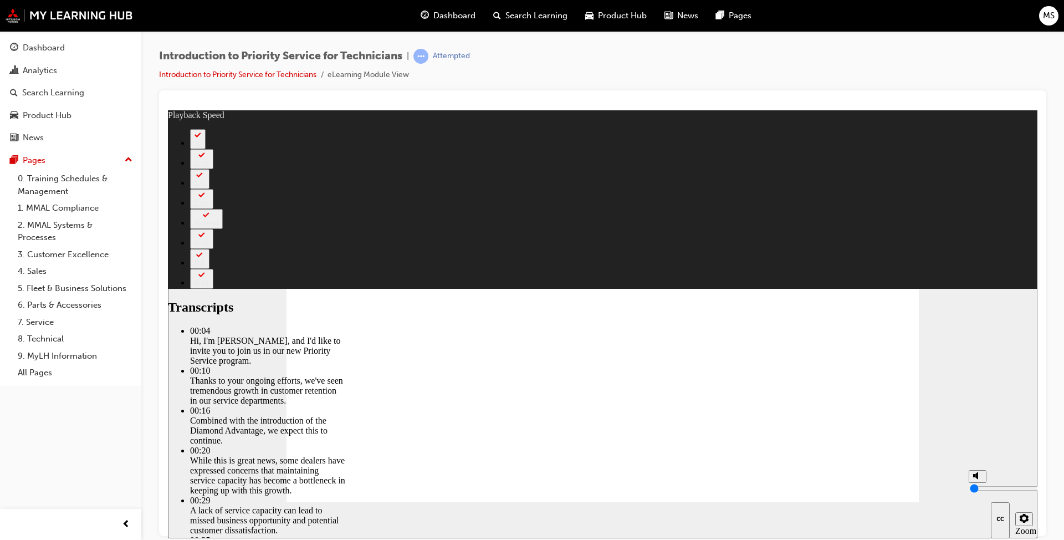
type input "10"
type input "12"
type input "10"
click at [545, 415] on input "volume" at bounding box center [1005, 487] width 71 height 9
type input "127"
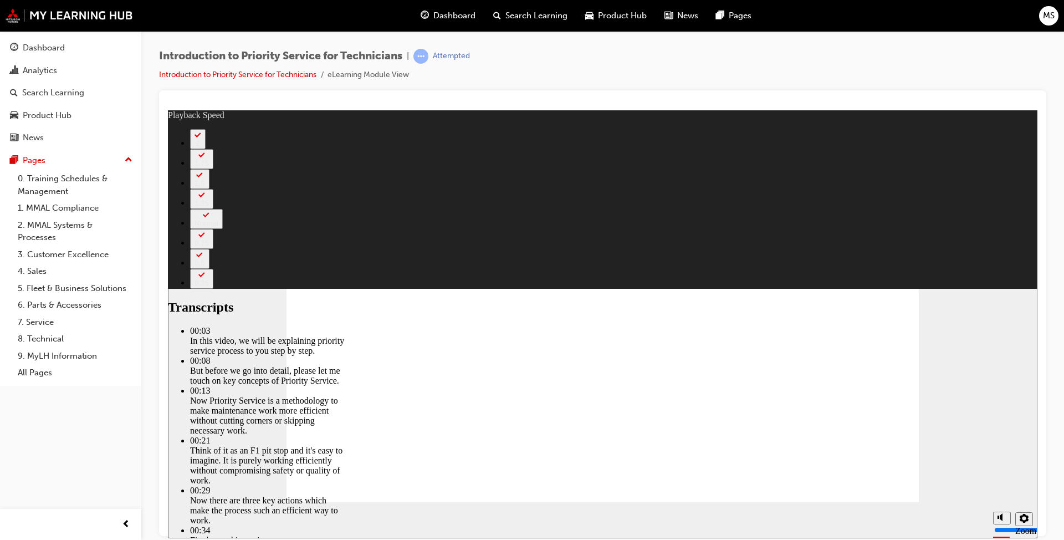
type input "118"
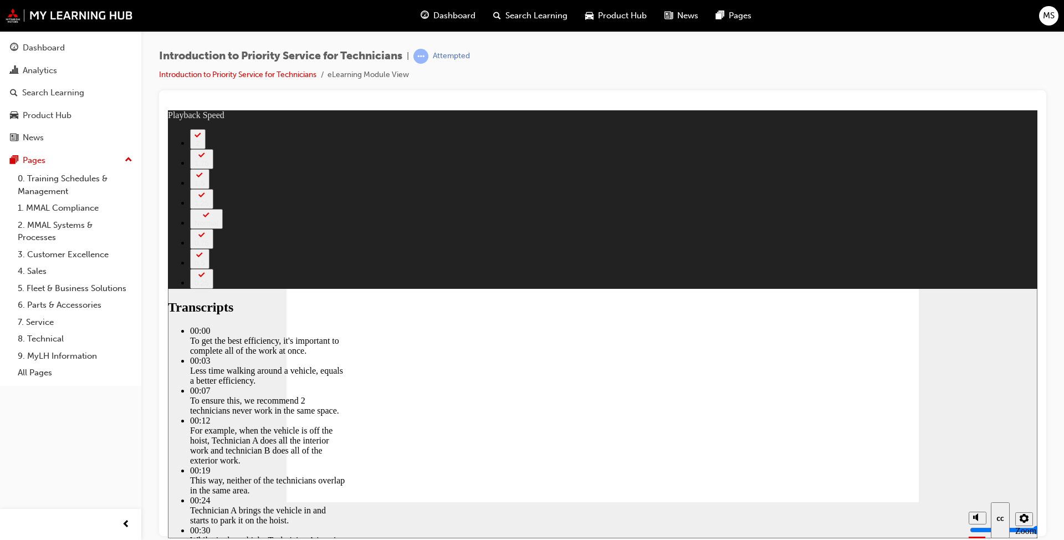
type input "174"
type input "219"
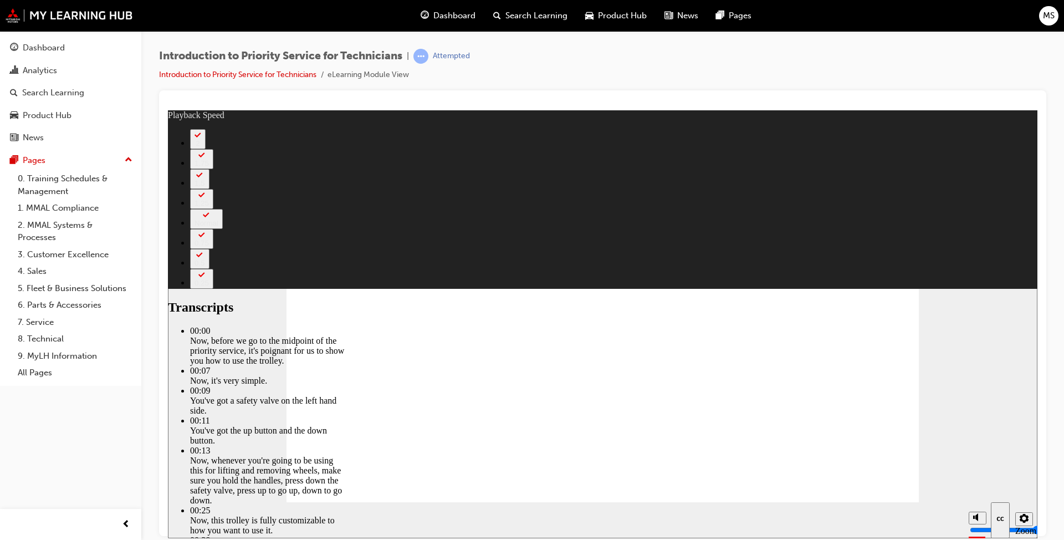
type input "67"
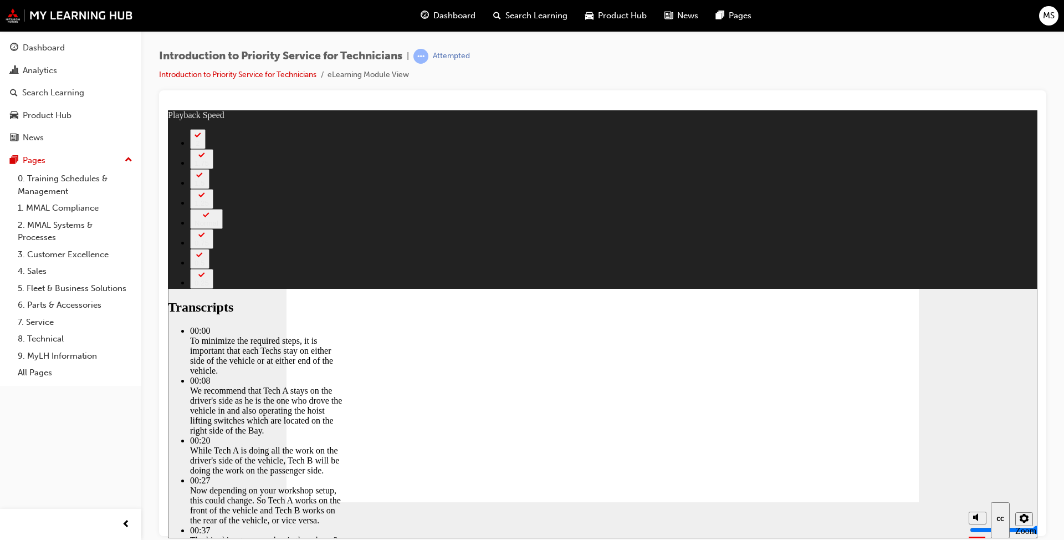
type input "308"
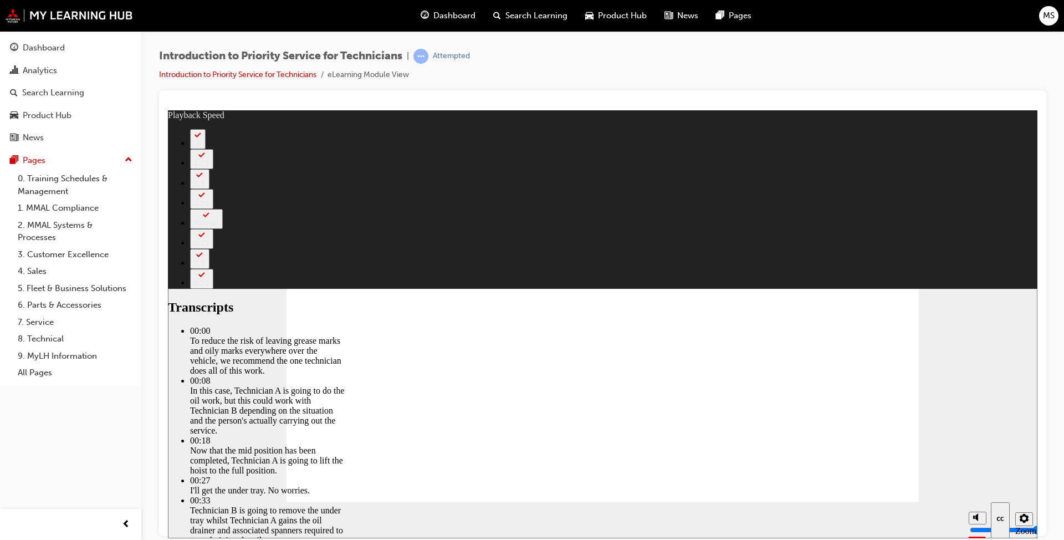
type input "351"
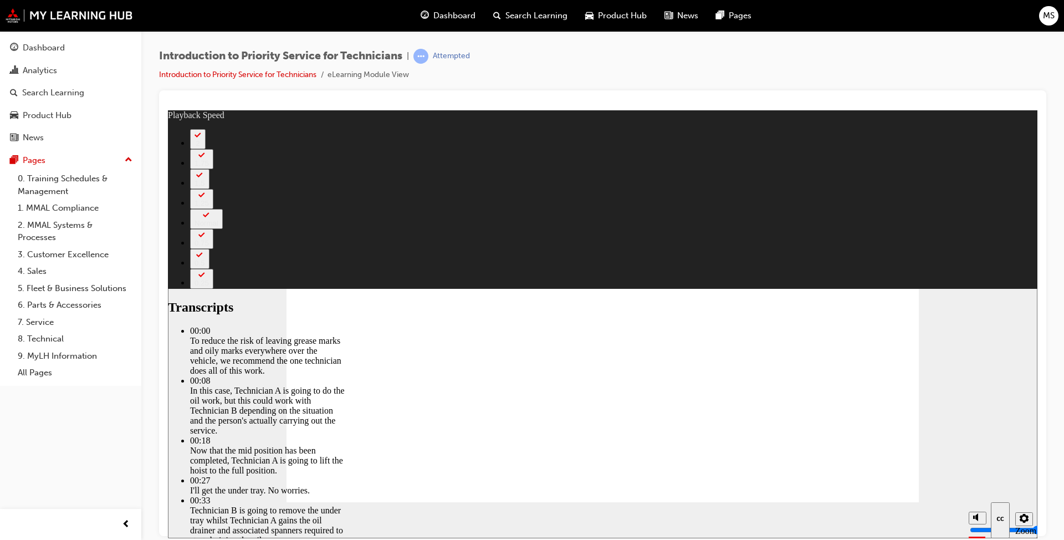
type input "511"
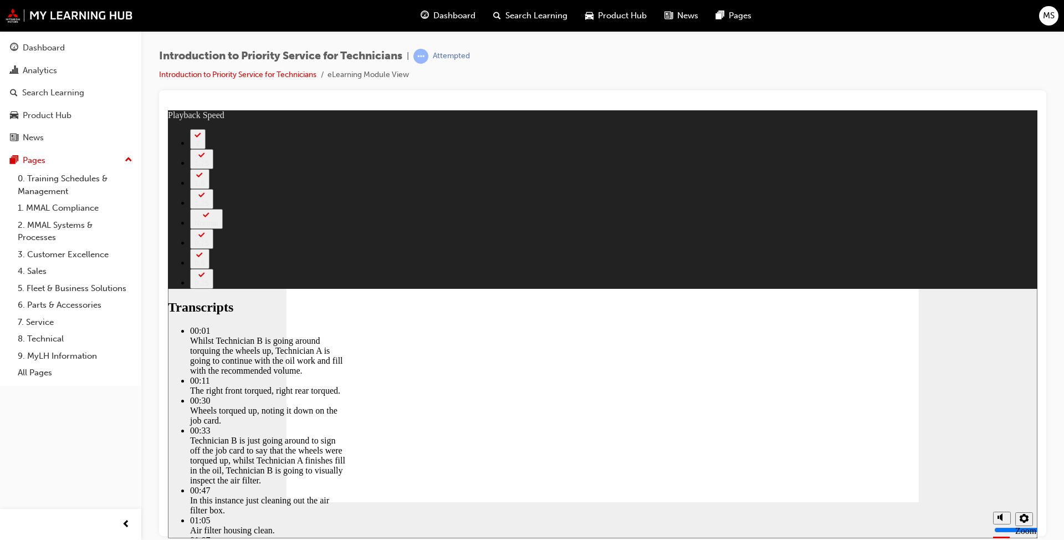
type input "406"
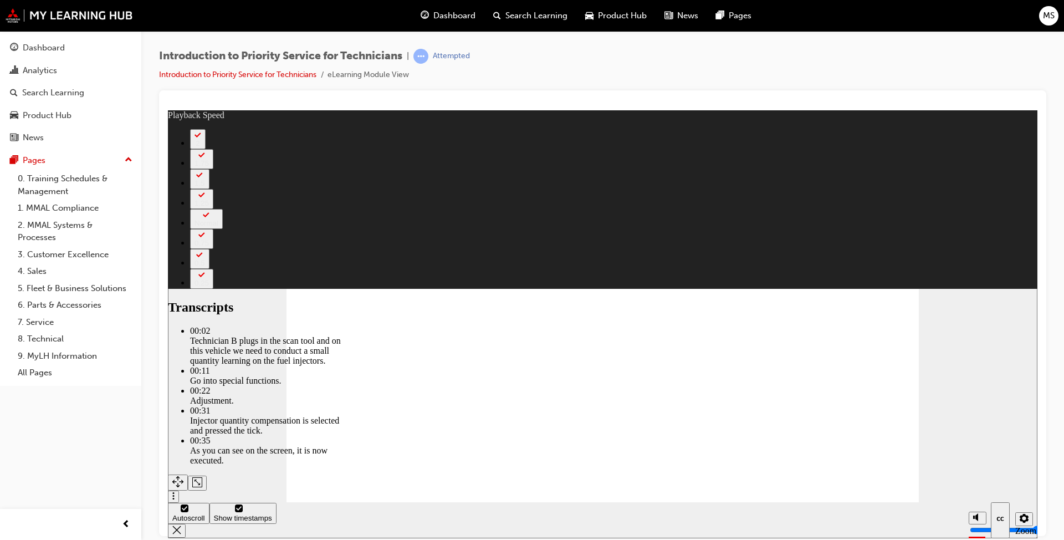
type input "44"
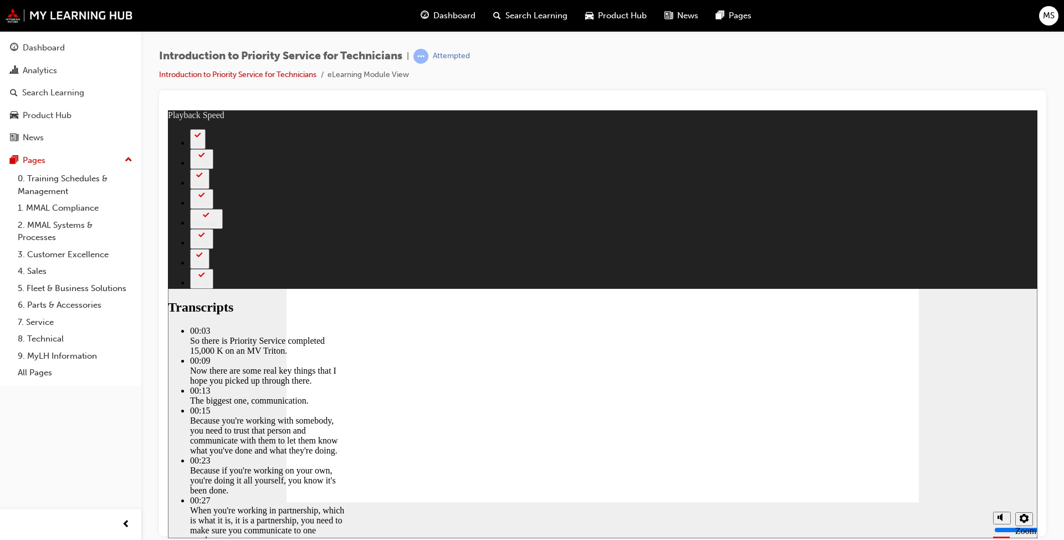
type input "125"
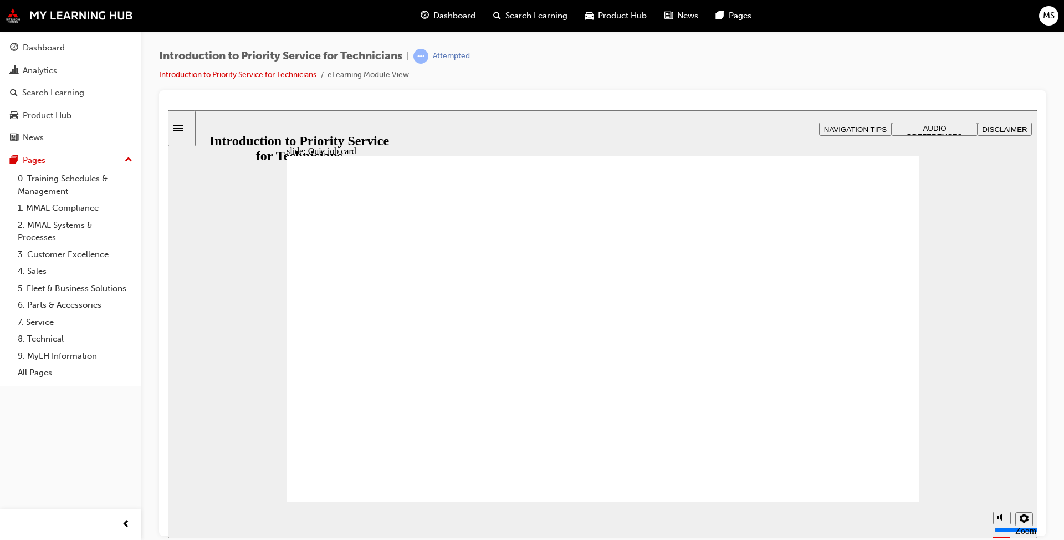
radio input "true"
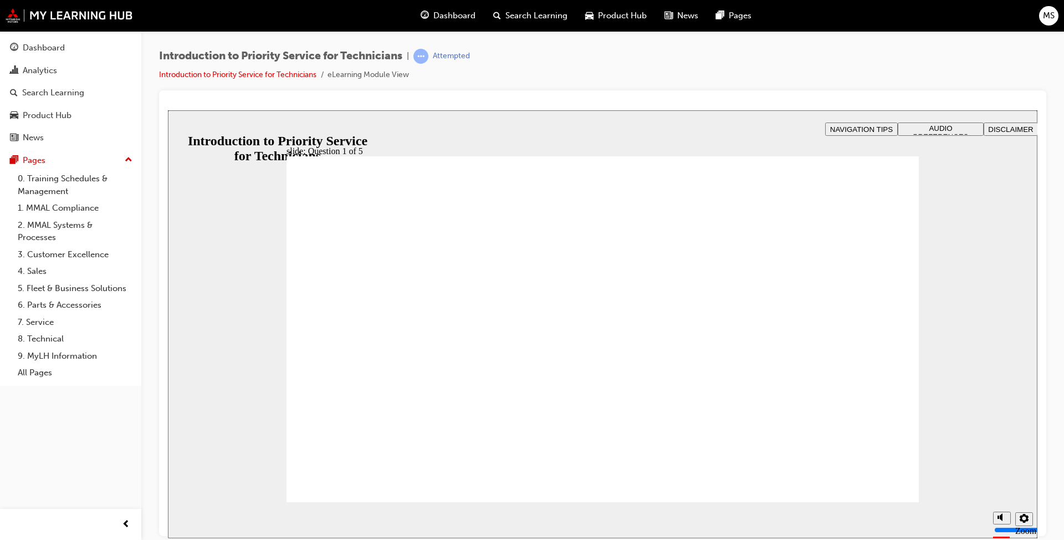
radio input "true"
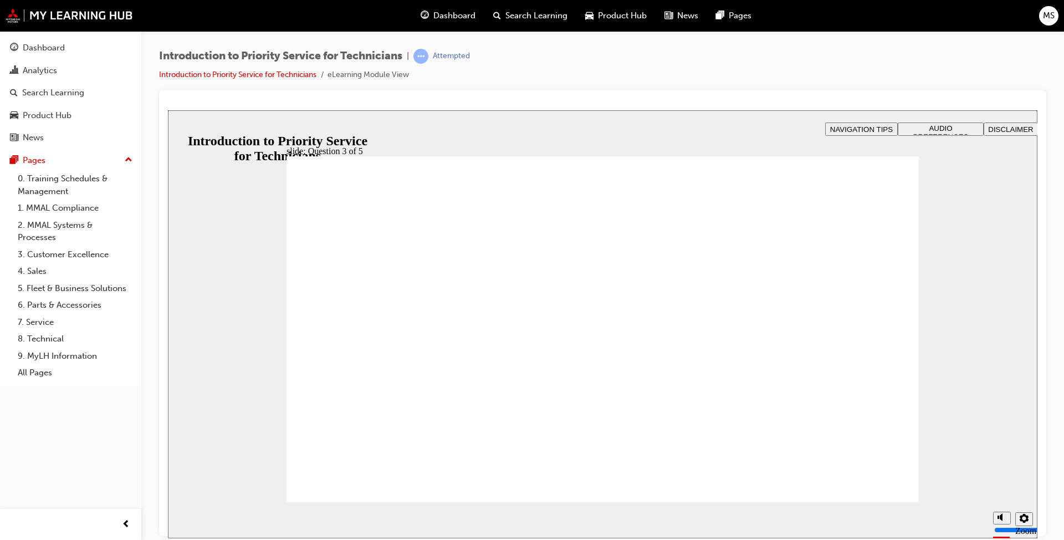
checkbox input "true"
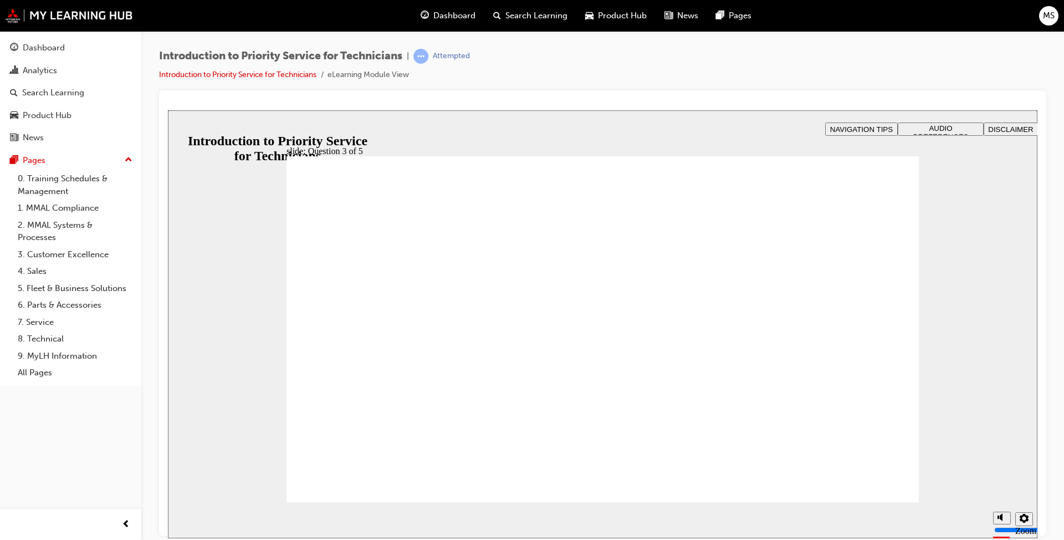
drag, startPoint x: 490, startPoint y: 406, endPoint x: 387, endPoint y: 337, distance: 124.3
drag, startPoint x: 625, startPoint y: 401, endPoint x: 503, endPoint y: 336, distance: 137.6
drag, startPoint x: 737, startPoint y: 409, endPoint x: 628, endPoint y: 344, distance: 126.8
drag, startPoint x: 379, startPoint y: 412, endPoint x: 745, endPoint y: 350, distance: 371.5
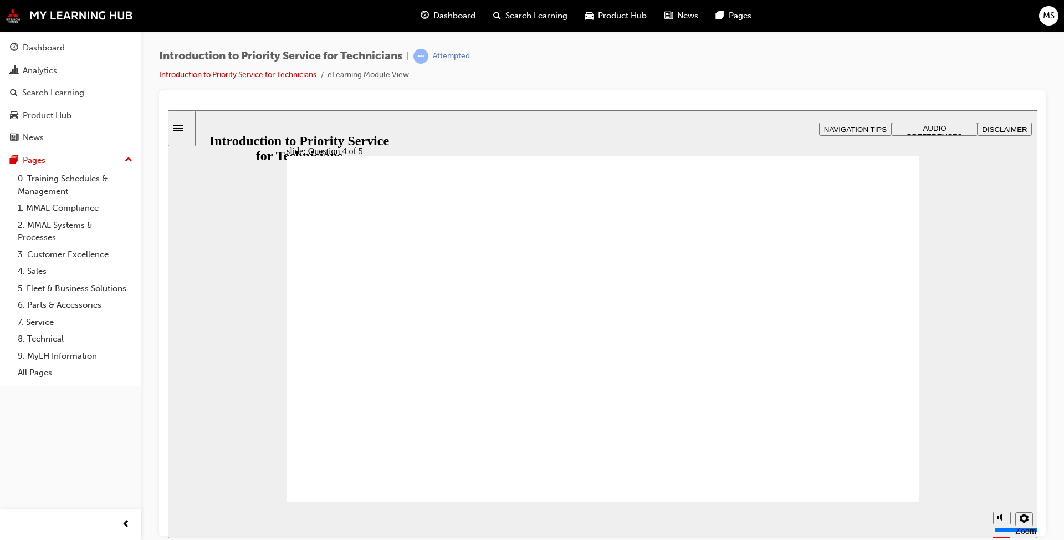
checkbox input "true"
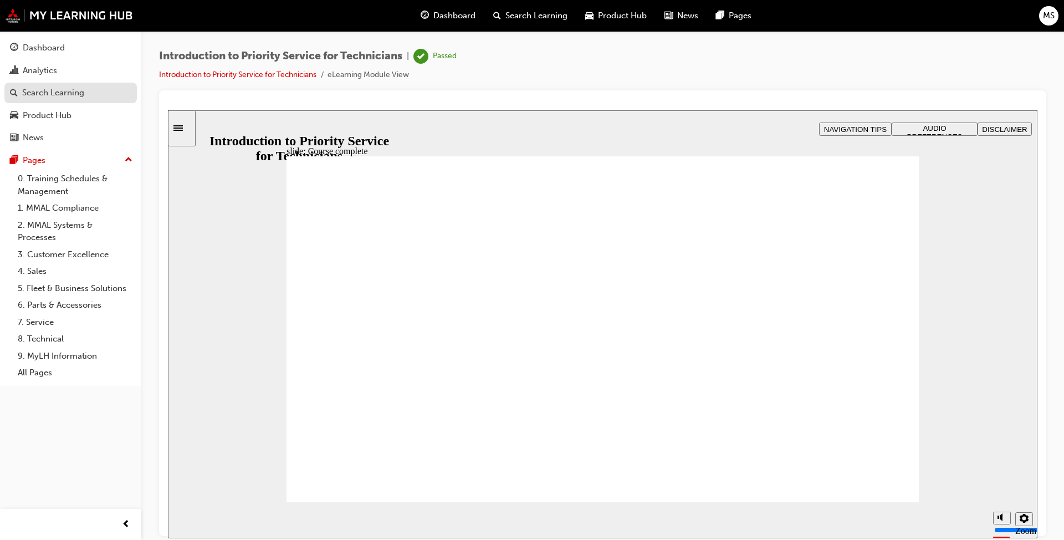
click at [61, 94] on div "Search Learning" at bounding box center [53, 92] width 62 height 13
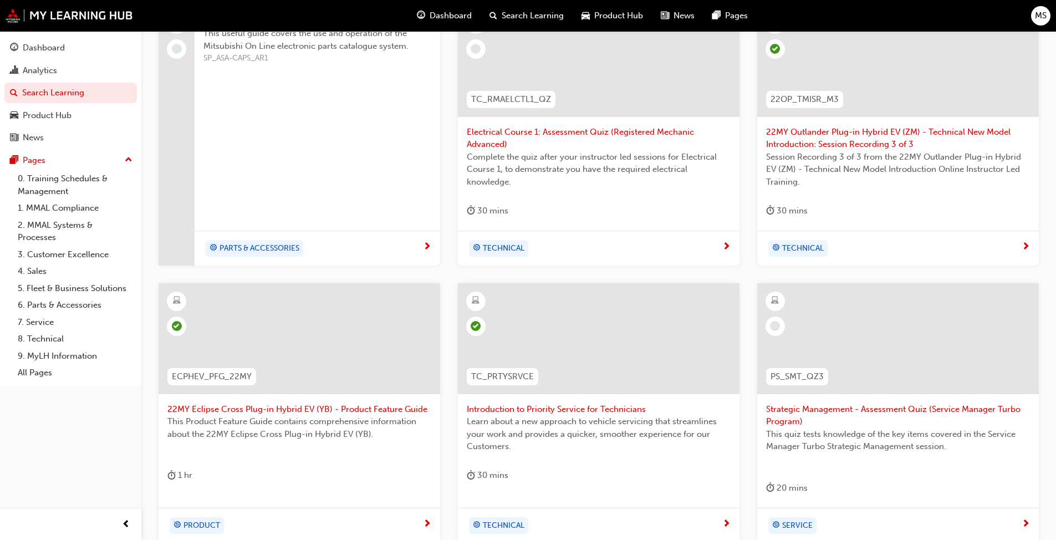
scroll to position [277, 0]
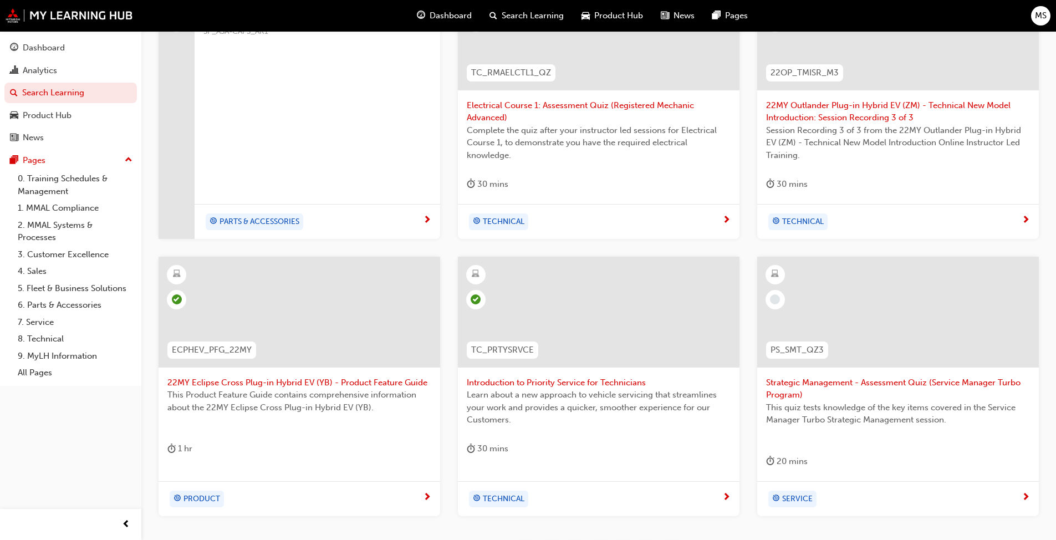
click at [545, 313] on div at bounding box center [898, 312] width 282 height 111
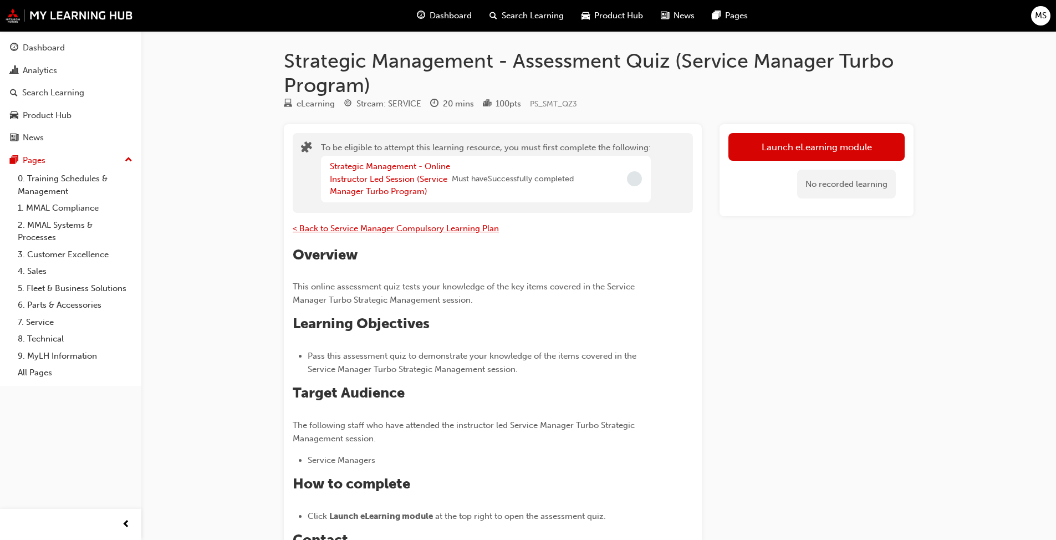
click at [364, 226] on span "< Back to Service Manager Compulsory Learning Plan" at bounding box center [396, 228] width 206 height 10
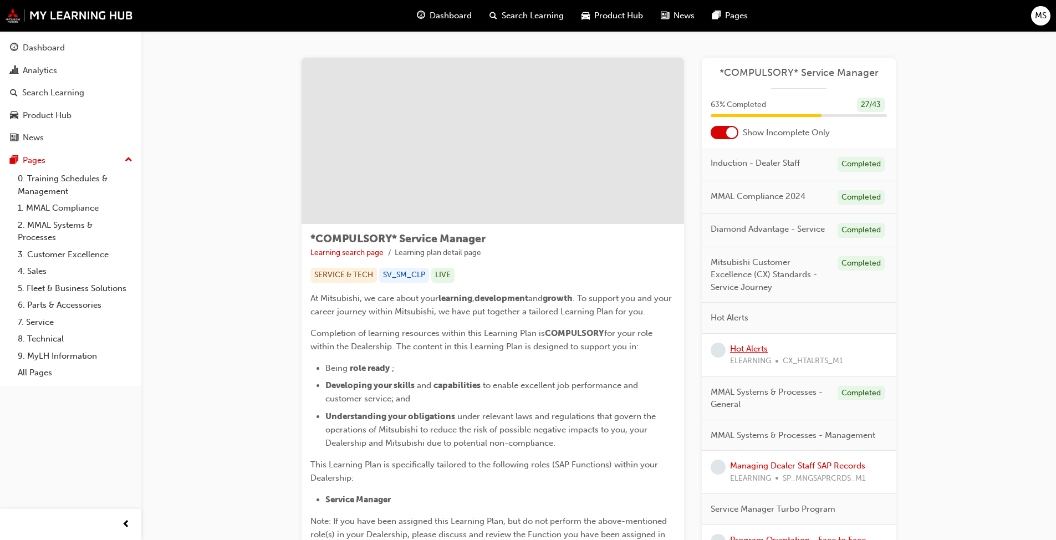
click at [746, 350] on link "Hot Alerts" at bounding box center [749, 349] width 38 height 10
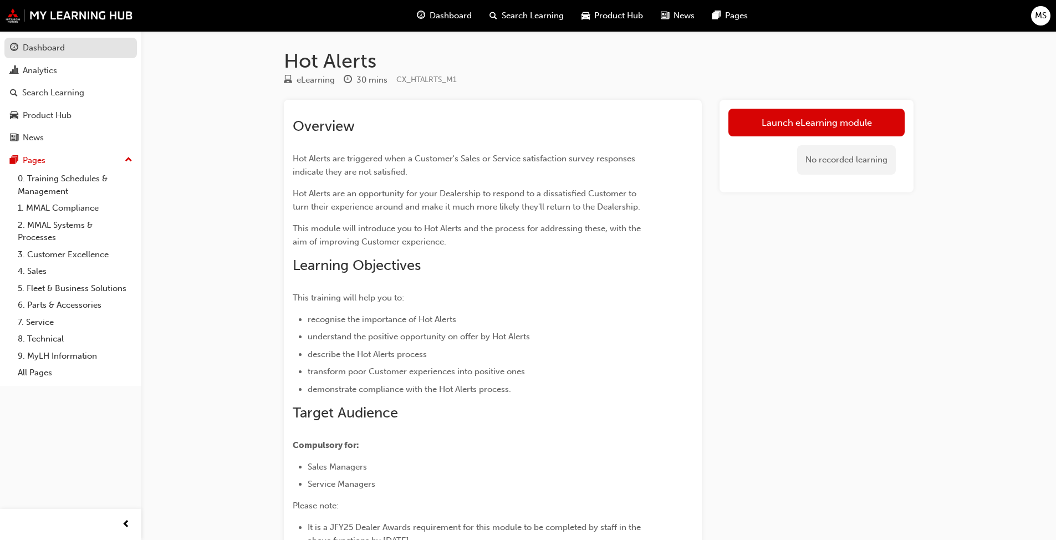
click at [28, 43] on div "Dashboard" at bounding box center [44, 48] width 42 height 13
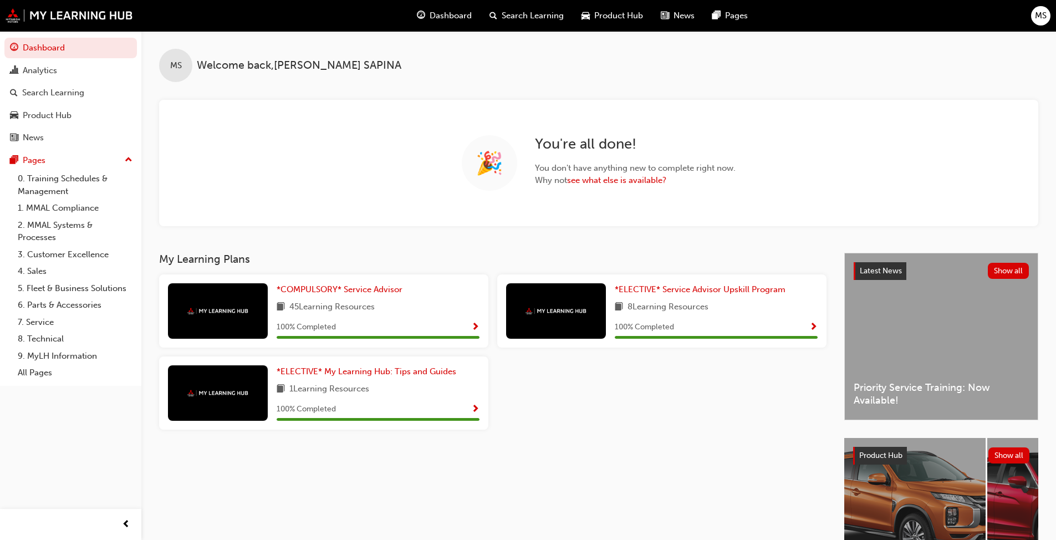
click at [1042, 19] on span "MS" at bounding box center [1041, 15] width 12 height 13
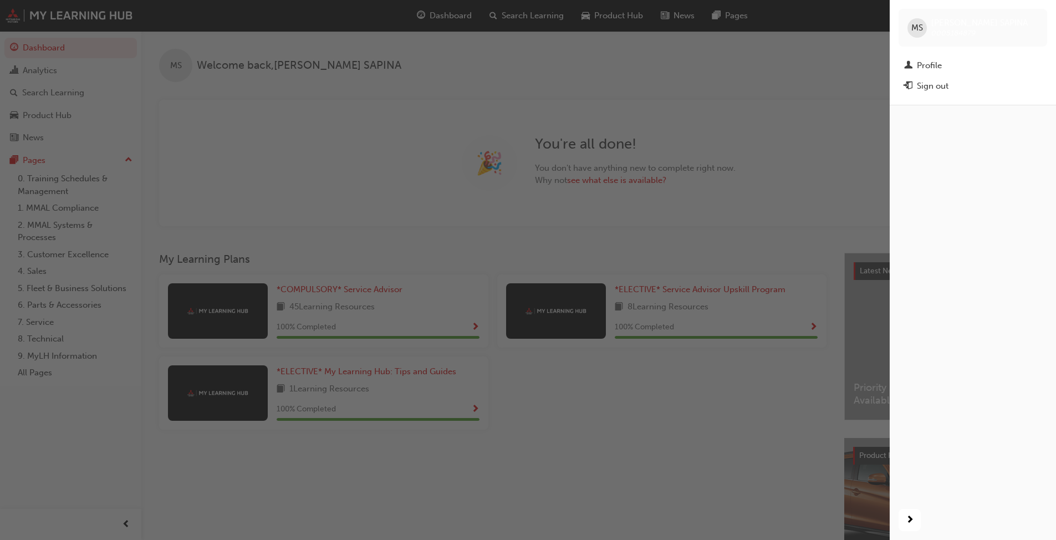
click at [919, 28] on span "MS" at bounding box center [917, 28] width 12 height 13
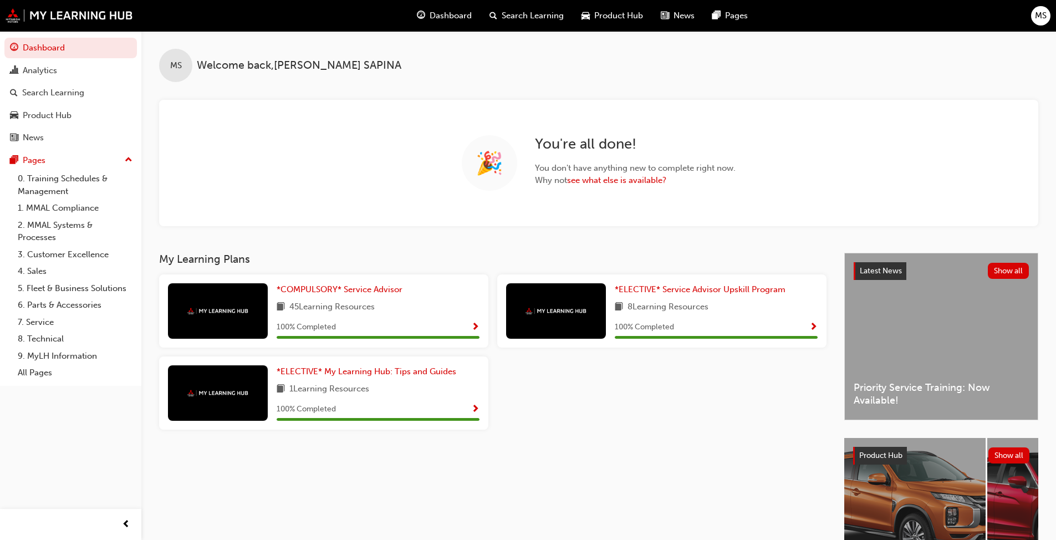
click at [1046, 13] on span "MS" at bounding box center [1041, 15] width 12 height 13
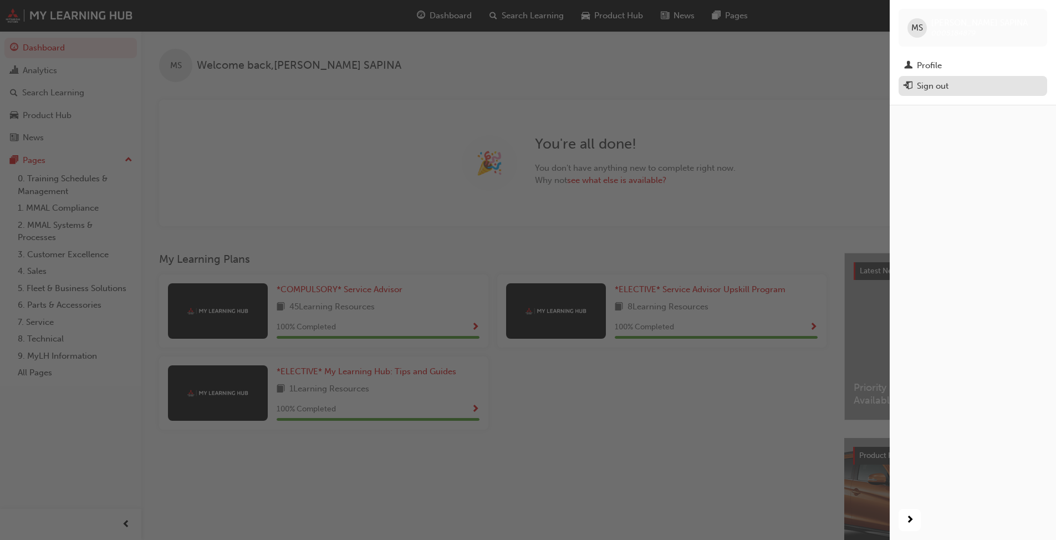
click at [929, 85] on div "Sign out" at bounding box center [933, 86] width 32 height 13
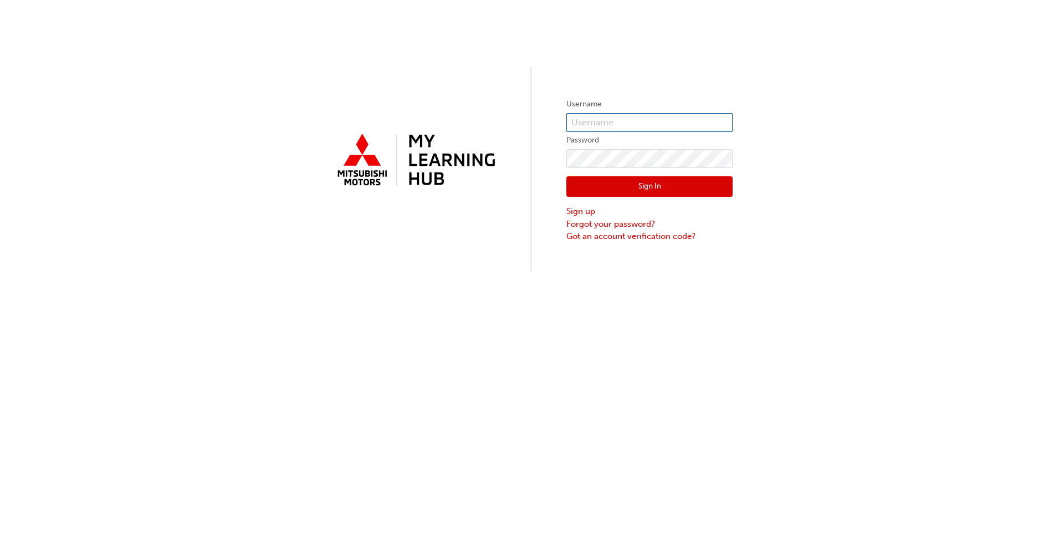
type input "[EMAIL_ADDRESS][DOMAIN_NAME]"
click at [612, 181] on button "Sign In" at bounding box center [649, 186] width 166 height 21
